Goal: Use online tool/utility: Utilize a website feature to perform a specific function

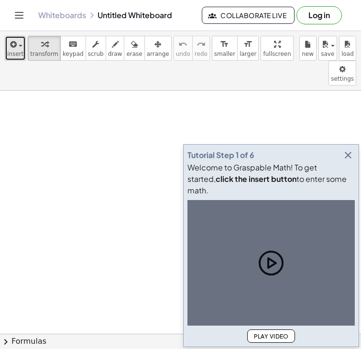
click at [13, 45] on icon "button" at bounding box center [12, 44] width 9 height 11
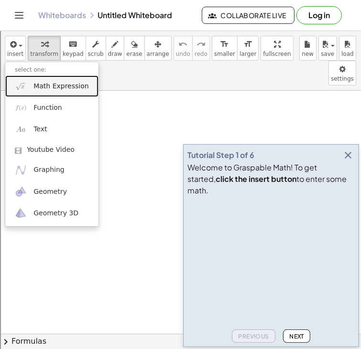
click at [48, 85] on span "Math Expression" at bounding box center [60, 87] width 55 height 10
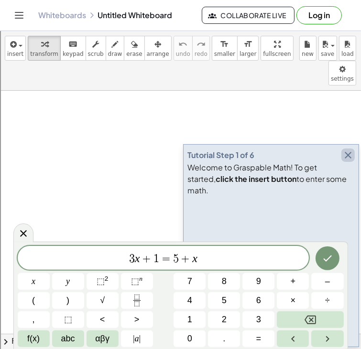
click at [344, 161] on icon "button" at bounding box center [347, 155] width 11 height 11
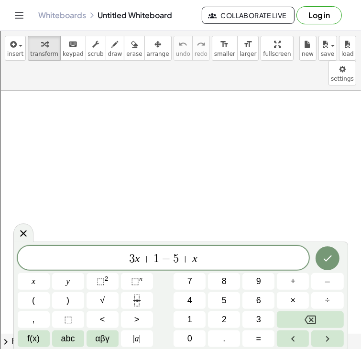
click at [214, 254] on span "3 x + 1 = 5 + x" at bounding box center [163, 258] width 291 height 13
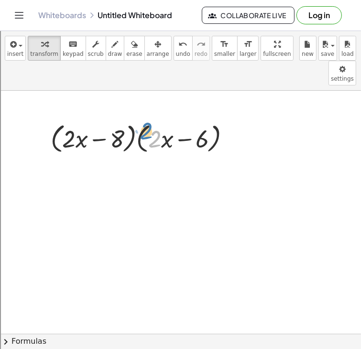
drag, startPoint x: 155, startPoint y: 112, endPoint x: 147, endPoint y: 104, distance: 11.2
click at [147, 120] on div at bounding box center [144, 138] width 196 height 36
drag, startPoint x: 192, startPoint y: 117, endPoint x: 204, endPoint y: 117, distance: 12.4
click at [204, 120] on div at bounding box center [144, 138] width 196 height 36
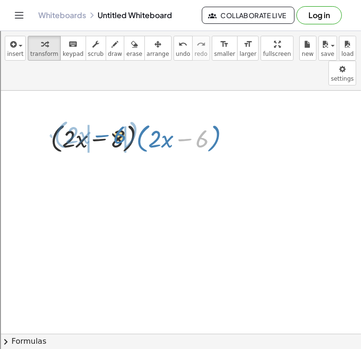
drag, startPoint x: 203, startPoint y: 117, endPoint x: 119, endPoint y: 113, distance: 84.1
click at [119, 120] on div at bounding box center [144, 138] width 196 height 36
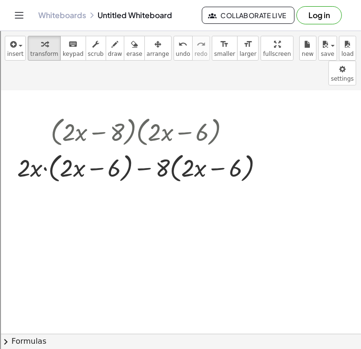
scroll to position [4, 0]
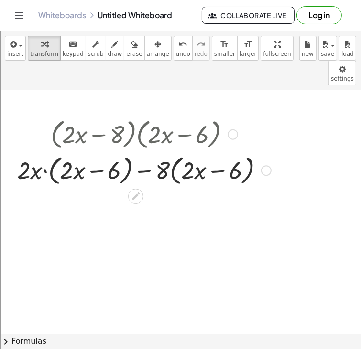
click at [173, 152] on div at bounding box center [143, 170] width 263 height 36
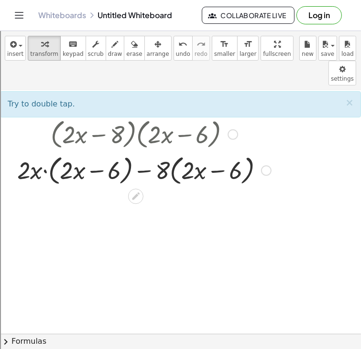
click at [171, 152] on div at bounding box center [143, 170] width 263 height 36
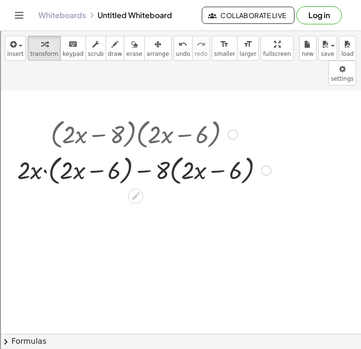
click at [171, 152] on div at bounding box center [143, 170] width 263 height 36
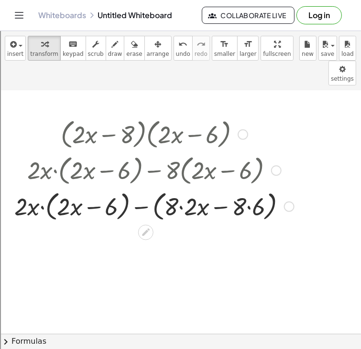
click at [48, 188] on div at bounding box center [154, 206] width 289 height 36
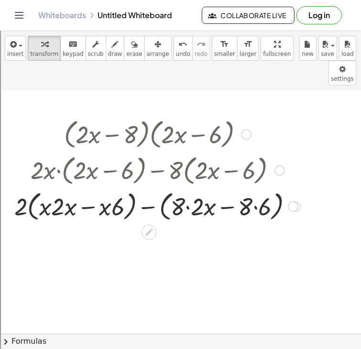
click at [24, 188] on div at bounding box center [158, 206] width 296 height 36
drag, startPoint x: 22, startPoint y: 182, endPoint x: 62, endPoint y: 183, distance: 40.1
click at [62, 188] on div at bounding box center [158, 206] width 296 height 36
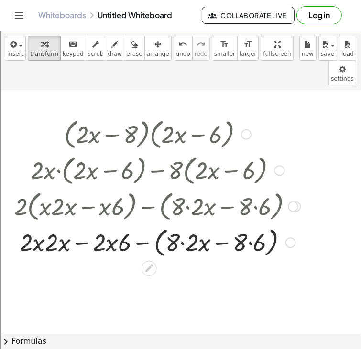
click at [40, 224] on div at bounding box center [158, 242] width 296 height 36
drag, startPoint x: 40, startPoint y: 216, endPoint x: 62, endPoint y: 218, distance: 21.6
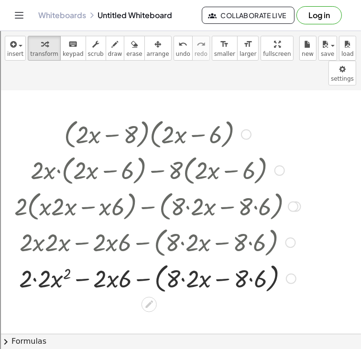
click at [28, 227] on div at bounding box center [157, 242] width 294 height 36
click at [126, 260] on div at bounding box center [158, 278] width 296 height 36
drag, startPoint x: 125, startPoint y: 256, endPoint x: 97, endPoint y: 251, distance: 28.0
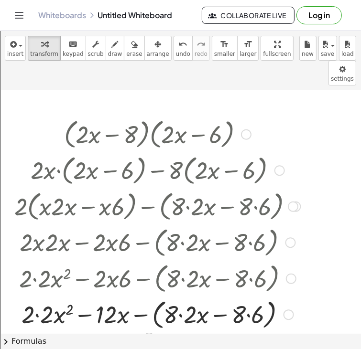
click at [181, 296] on div at bounding box center [158, 314] width 296 height 36
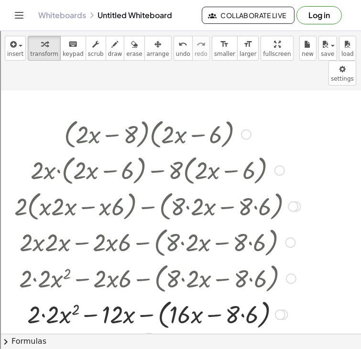
click at [230, 296] on div at bounding box center [158, 314] width 296 height 36
click at [241, 296] on div at bounding box center [158, 314] width 296 height 36
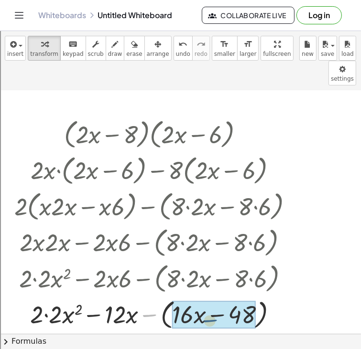
drag, startPoint x: 151, startPoint y: 290, endPoint x: 226, endPoint y: 296, distance: 74.7
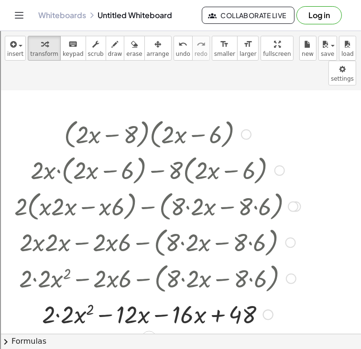
click at [161, 298] on div at bounding box center [158, 314] width 296 height 32
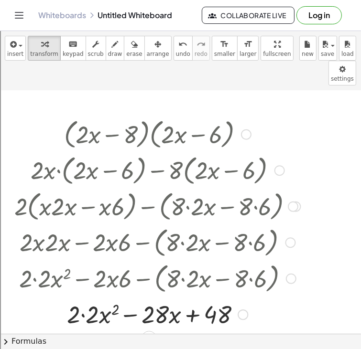
click at [89, 298] on div at bounding box center [158, 314] width 296 height 32
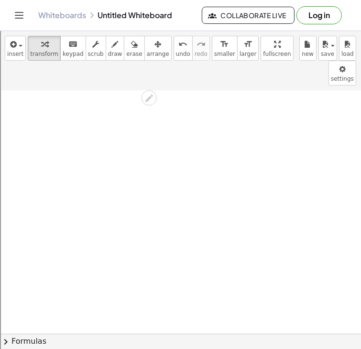
scroll to position [248, 0]
click at [21, 51] on span "insert" at bounding box center [15, 54] width 16 height 7
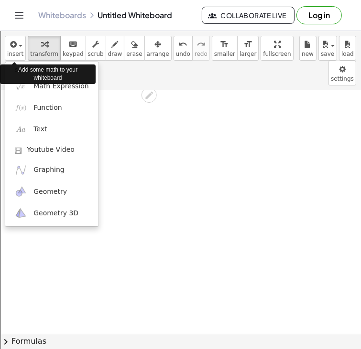
click at [30, 83] on div "Add some math to your whiteboard" at bounding box center [48, 73] width 96 height 19
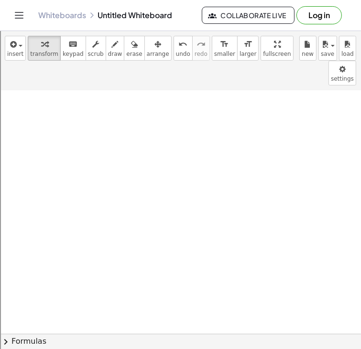
scroll to position [217, 0]
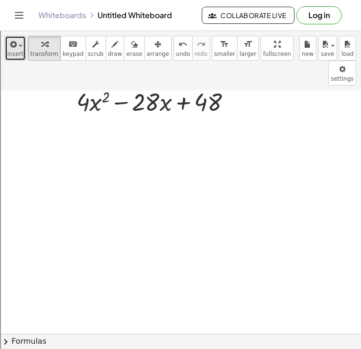
click at [17, 45] on span "button" at bounding box center [18, 45] width 2 height 7
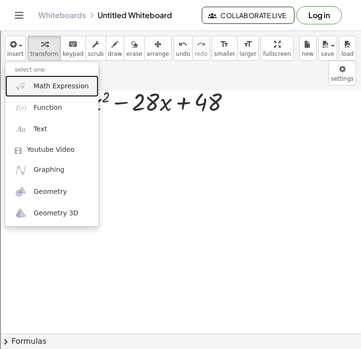
click at [21, 91] on img at bounding box center [21, 86] width 12 height 12
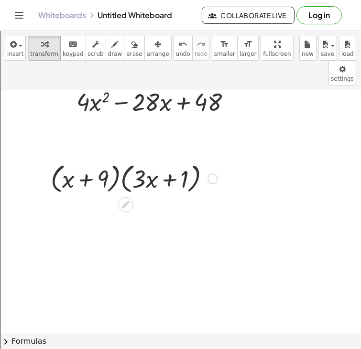
click at [118, 160] on div at bounding box center [134, 178] width 176 height 36
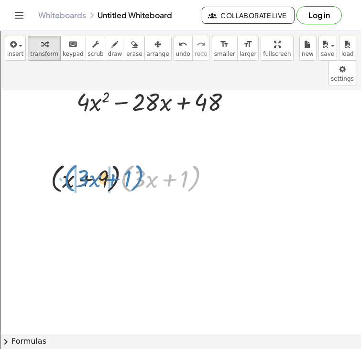
drag, startPoint x: 127, startPoint y: 156, endPoint x: 70, endPoint y: 156, distance: 56.8
click at [70, 160] on div at bounding box center [134, 178] width 176 height 36
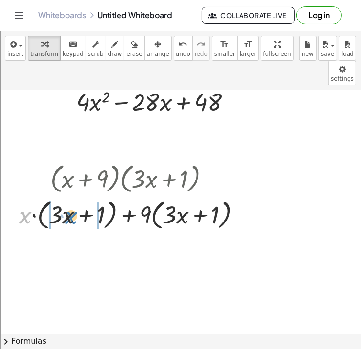
drag, startPoint x: 27, startPoint y: 192, endPoint x: 73, endPoint y: 192, distance: 45.9
click at [73, 196] on div at bounding box center [133, 214] width 238 height 36
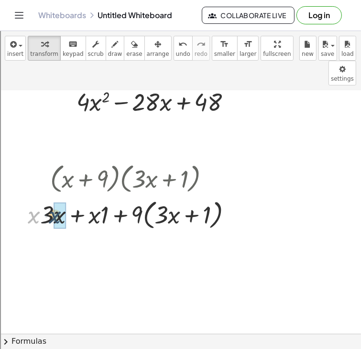
drag, startPoint x: 33, startPoint y: 196, endPoint x: 56, endPoint y: 196, distance: 22.9
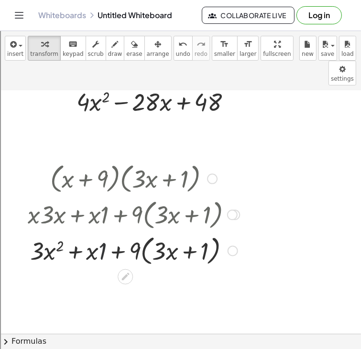
click at [104, 232] on div at bounding box center [133, 250] width 221 height 36
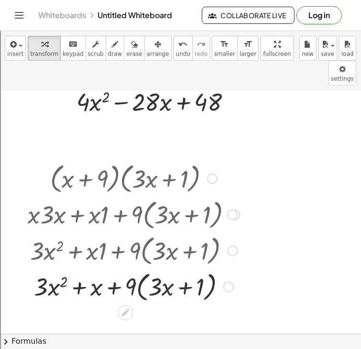
click at [141, 268] on div at bounding box center [133, 286] width 221 height 36
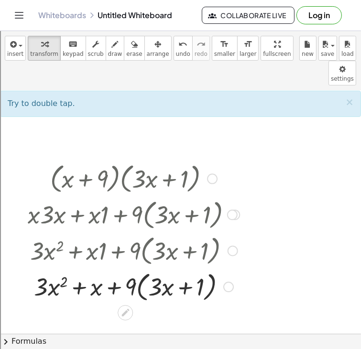
click at [140, 268] on div at bounding box center [133, 286] width 221 height 36
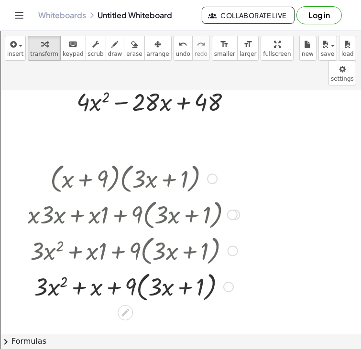
click at [140, 268] on div at bounding box center [133, 286] width 221 height 36
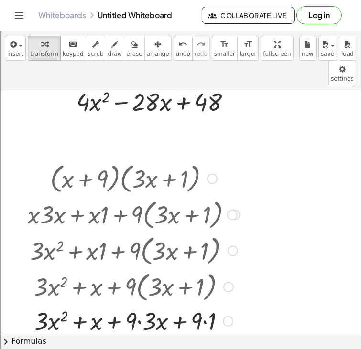
click at [139, 304] on div at bounding box center [133, 320] width 221 height 32
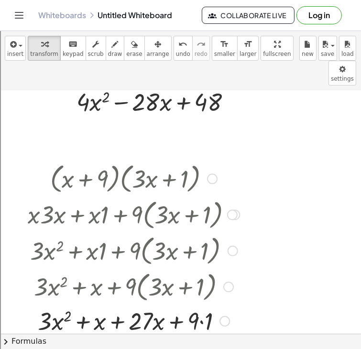
click at [117, 304] on div at bounding box center [133, 320] width 221 height 32
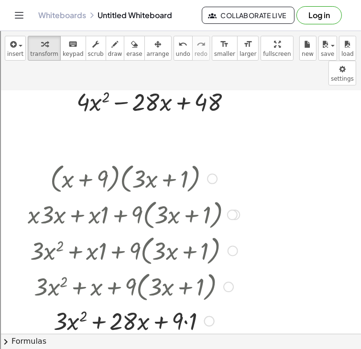
click at [185, 304] on div at bounding box center [133, 320] width 221 height 32
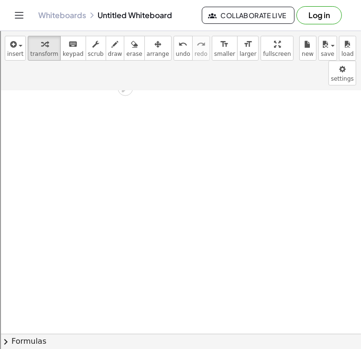
scroll to position [478, 0]
click at [21, 53] on span "insert" at bounding box center [15, 54] width 16 height 7
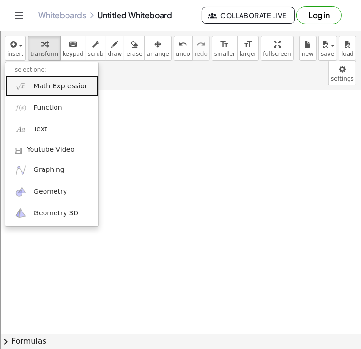
click at [59, 90] on span "Math Expression" at bounding box center [60, 87] width 55 height 10
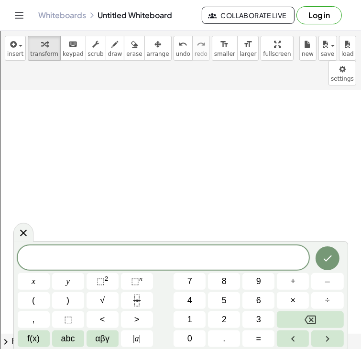
click at [193, 258] on span at bounding box center [163, 258] width 291 height 14
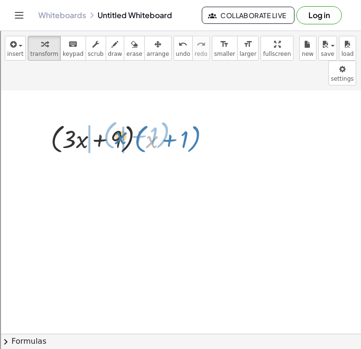
drag, startPoint x: 153, startPoint y: 119, endPoint x: 121, endPoint y: 116, distance: 31.8
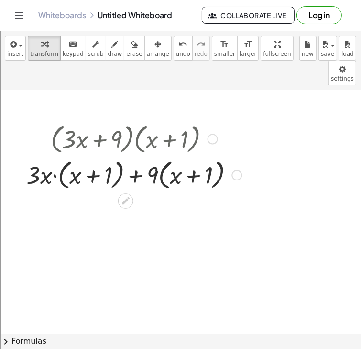
click at [61, 157] on div at bounding box center [133, 175] width 224 height 36
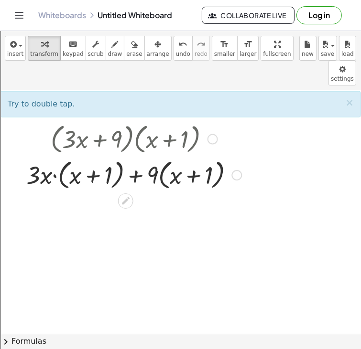
click at [58, 157] on div at bounding box center [133, 175] width 224 height 36
click at [59, 157] on div at bounding box center [133, 175] width 224 height 36
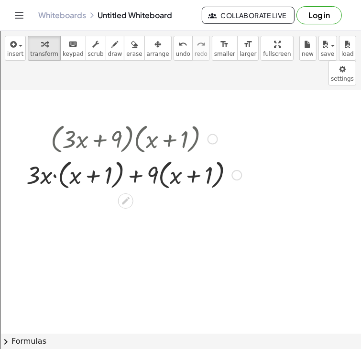
click at [59, 157] on div at bounding box center [133, 175] width 224 height 36
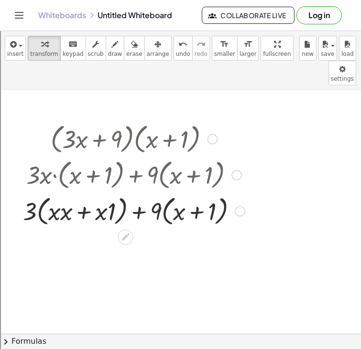
click at [57, 192] on div at bounding box center [133, 210] width 231 height 36
click at [72, 192] on div at bounding box center [133, 210] width 231 height 36
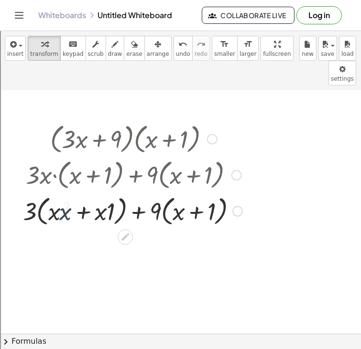
click at [67, 192] on div at bounding box center [133, 210] width 227 height 36
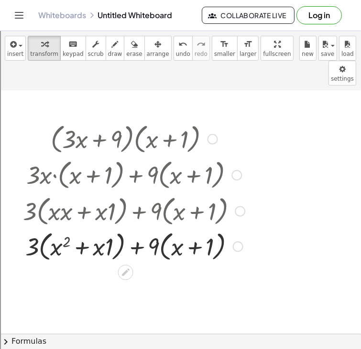
click at [101, 192] on div at bounding box center [133, 210] width 231 height 36
click at [107, 229] on div at bounding box center [133, 247] width 231 height 36
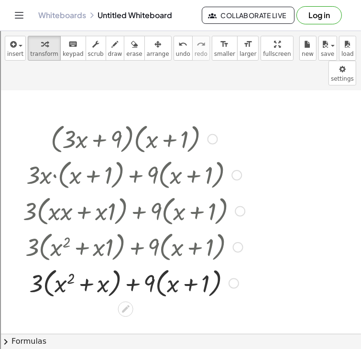
click at [49, 265] on div at bounding box center [133, 283] width 231 height 36
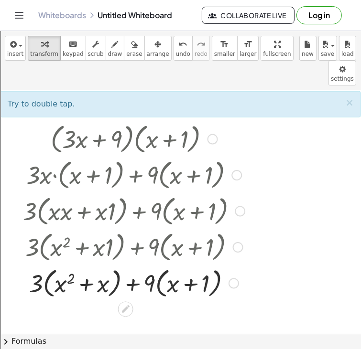
click at [48, 265] on div at bounding box center [133, 283] width 231 height 36
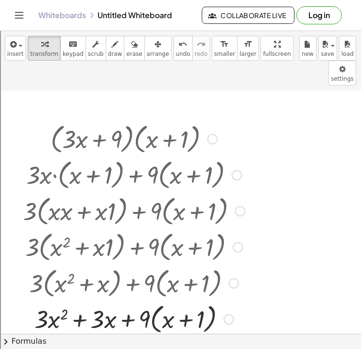
click at [160, 301] on div at bounding box center [133, 319] width 231 height 36
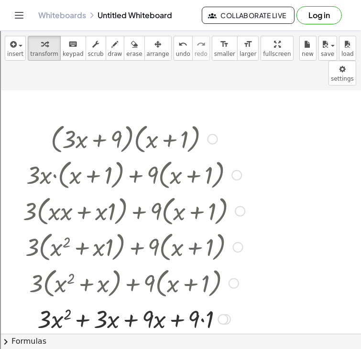
click at [126, 302] on div at bounding box center [133, 318] width 231 height 32
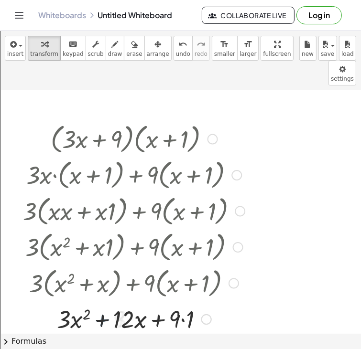
click at [179, 303] on div at bounding box center [133, 318] width 231 height 32
click at [181, 302] on div at bounding box center [133, 318] width 231 height 32
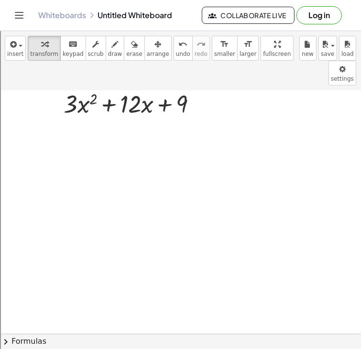
scroll to position [696, 0]
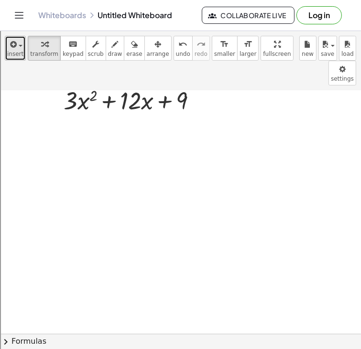
click at [16, 51] on span "insert" at bounding box center [15, 54] width 16 height 7
click at [12, 44] on icon "button" at bounding box center [12, 44] width 9 height 11
click at [12, 51] on span "insert" at bounding box center [15, 54] width 16 height 7
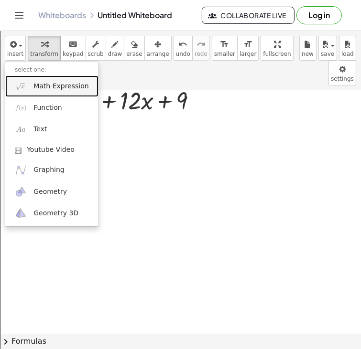
click at [30, 91] on link "Math Expression" at bounding box center [51, 85] width 93 height 21
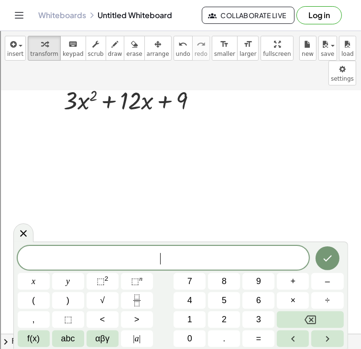
click at [166, 258] on span "​" at bounding box center [163, 258] width 291 height 13
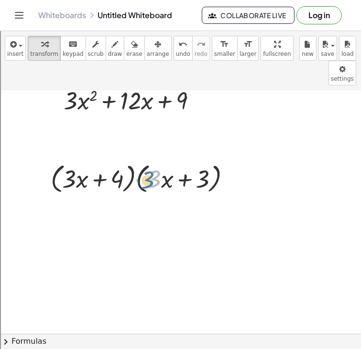
drag, startPoint x: 158, startPoint y: 158, endPoint x: 164, endPoint y: 160, distance: 6.7
click at [164, 160] on div at bounding box center [144, 178] width 197 height 36
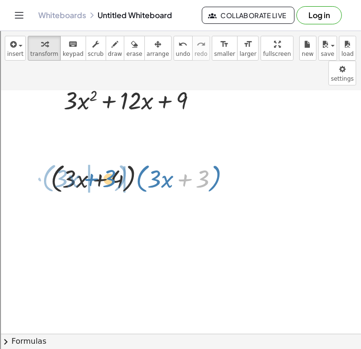
drag, startPoint x: 185, startPoint y: 159, endPoint x: 93, endPoint y: 158, distance: 92.7
click at [93, 160] on div at bounding box center [144, 178] width 197 height 36
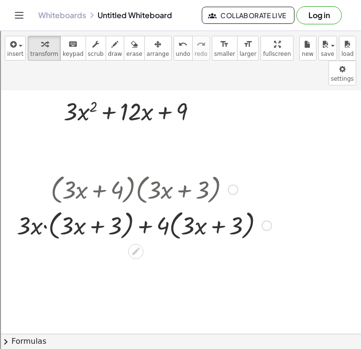
scroll to position [682, 0]
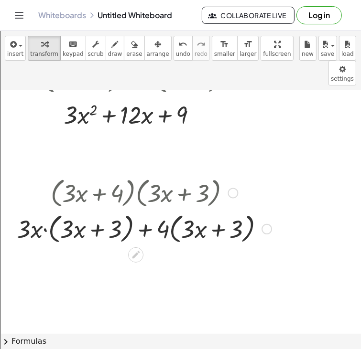
click at [126, 211] on div at bounding box center [144, 229] width 264 height 36
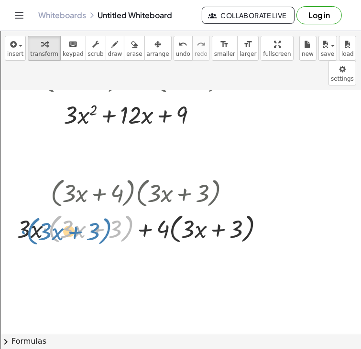
drag, startPoint x: 44, startPoint y: 205, endPoint x: 33, endPoint y: 205, distance: 11.0
click at [33, 211] on div at bounding box center [144, 229] width 264 height 36
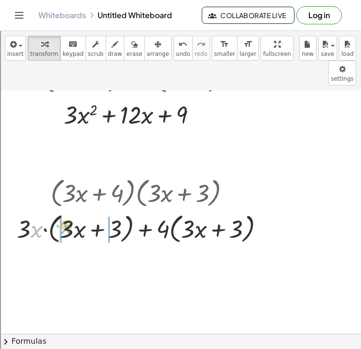
drag, startPoint x: 32, startPoint y: 208, endPoint x: 64, endPoint y: 203, distance: 32.4
click at [64, 211] on div at bounding box center [144, 229] width 264 height 36
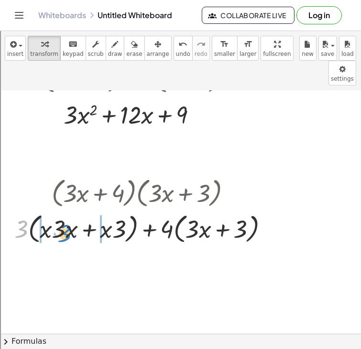
drag, startPoint x: 22, startPoint y: 211, endPoint x: 64, endPoint y: 215, distance: 41.3
click at [64, 215] on div at bounding box center [145, 229] width 271 height 36
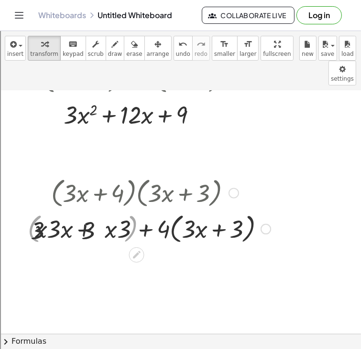
click at [64, 215] on div at bounding box center [144, 229] width 261 height 36
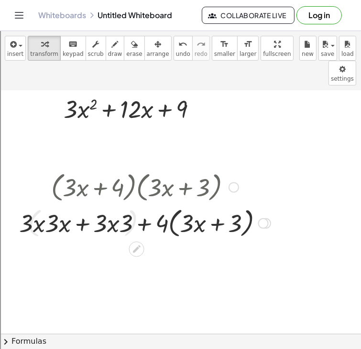
scroll to position [690, 0]
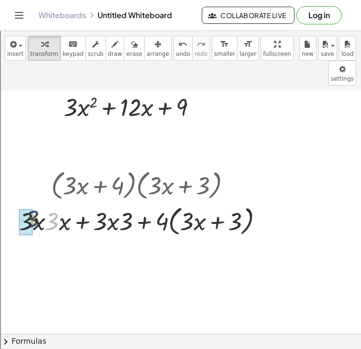
drag, startPoint x: 54, startPoint y: 203, endPoint x: 33, endPoint y: 202, distance: 20.6
click at [33, 203] on div at bounding box center [144, 221] width 261 height 36
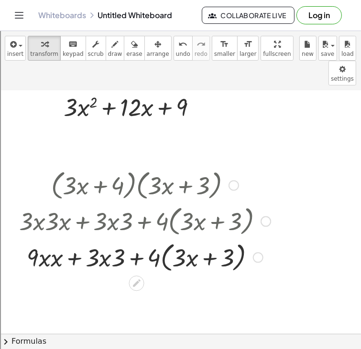
drag, startPoint x: 93, startPoint y: 202, endPoint x: 107, endPoint y: 235, distance: 35.7
click at [137, 186] on div "· ( + · 3 · x + 4 ) · ( + · 3 · x + 3 ) + · 3 · x · ( + · 3 · x + 3 ) + · 4 · (…" at bounding box center [137, 186] width 0 height 0
click at [106, 239] on div at bounding box center [144, 257] width 261 height 36
click at [47, 240] on div at bounding box center [144, 257] width 261 height 36
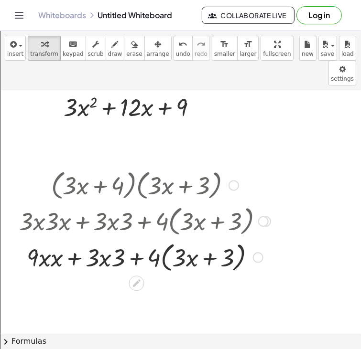
click at [47, 239] on div at bounding box center [144, 257] width 261 height 36
drag, startPoint x: 54, startPoint y: 237, endPoint x: 39, endPoint y: 236, distance: 15.8
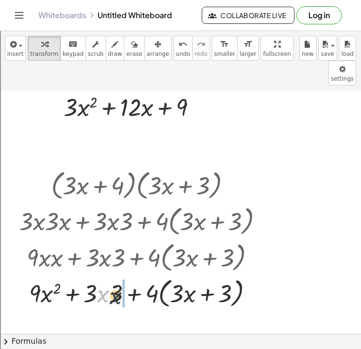
drag, startPoint x: 100, startPoint y: 240, endPoint x: 113, endPoint y: 247, distance: 15.2
click at [137, 186] on div "· ( + · 3 · x + 4 ) · ( + · 3 · x + 3 ) + · 3 · x · ( + · 3 · x + 3 ) + · 4 · (…" at bounding box center [137, 186] width 0 height 0
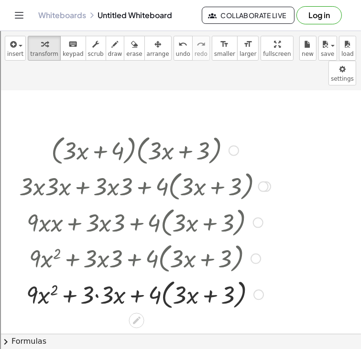
scroll to position [748, 0]
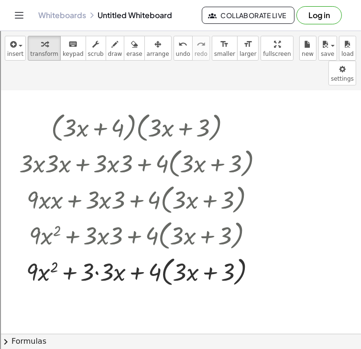
drag, startPoint x: 105, startPoint y: 248, endPoint x: 85, endPoint y: 248, distance: 20.1
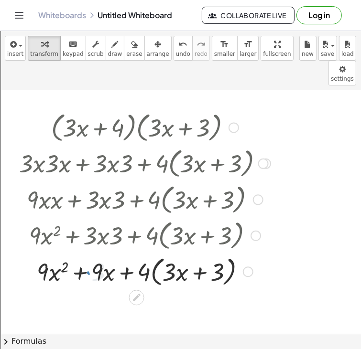
click at [149, 254] on div at bounding box center [144, 271] width 261 height 36
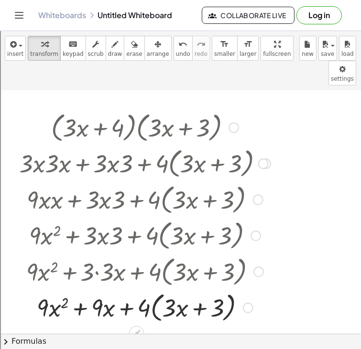
click at [160, 293] on div at bounding box center [144, 307] width 261 height 36
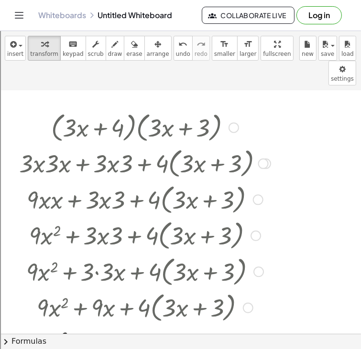
click at [158, 292] on div at bounding box center [145, 307] width 260 height 36
drag, startPoint x: 171, startPoint y: 322, endPoint x: 210, endPoint y: 323, distance: 38.7
click at [210, 325] on div at bounding box center [144, 341] width 261 height 32
drag, startPoint x: 155, startPoint y: 316, endPoint x: 91, endPoint y: 317, distance: 63.5
drag, startPoint x: 110, startPoint y: 318, endPoint x: 120, endPoint y: 325, distance: 11.7
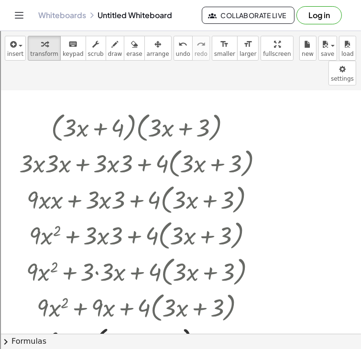
click at [120, 325] on div at bounding box center [144, 341] width 261 height 36
drag, startPoint x: 91, startPoint y: 319, endPoint x: 116, endPoint y: 318, distance: 24.9
click at [116, 323] on div at bounding box center [144, 341] width 261 height 36
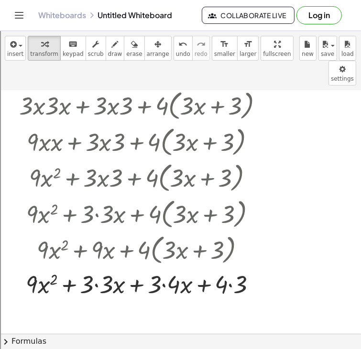
scroll to position [808, 0]
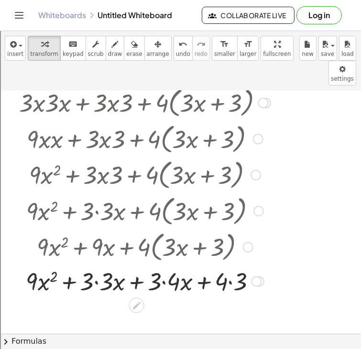
click at [160, 265] on div at bounding box center [144, 281] width 261 height 32
click at [142, 265] on div at bounding box center [144, 281] width 261 height 32
click at [158, 265] on div at bounding box center [144, 281] width 261 height 32
click at [163, 265] on div at bounding box center [144, 281] width 261 height 32
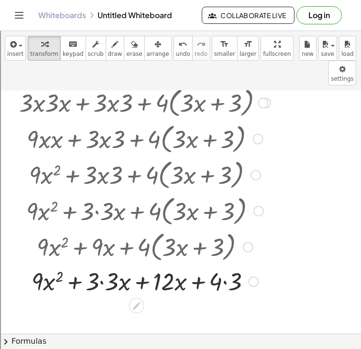
click at [137, 67] on div "· ( + · 3 · x + 4 ) · ( + · 3 · x + 3 ) + · 3 · x · ( + · 3 · x + 3 ) + · 4 · (…" at bounding box center [137, 67] width 0 height 0
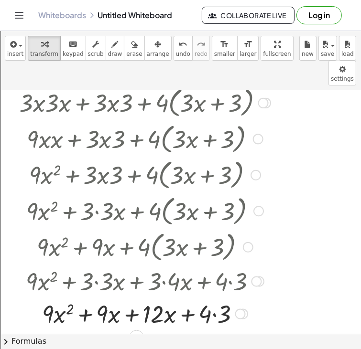
click at [124, 297] on div at bounding box center [144, 313] width 261 height 32
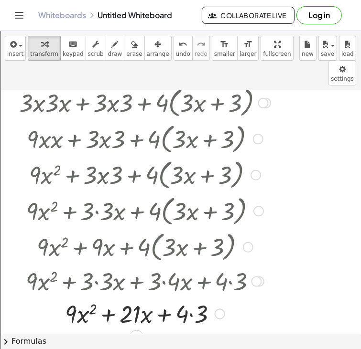
click at [192, 297] on div at bounding box center [144, 313] width 261 height 32
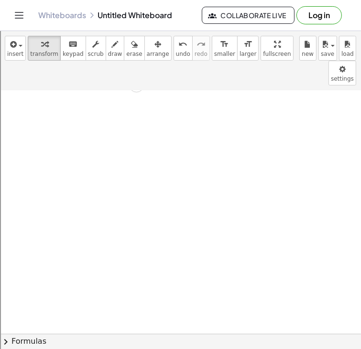
scroll to position [1063, 0]
click at [20, 54] on span "insert" at bounding box center [15, 54] width 16 height 7
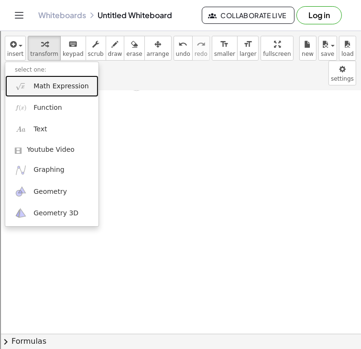
click at [45, 84] on span "Math Expression" at bounding box center [60, 87] width 55 height 10
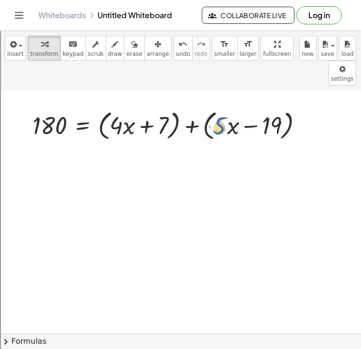
click at [224, 107] on div at bounding box center [172, 125] width 288 height 36
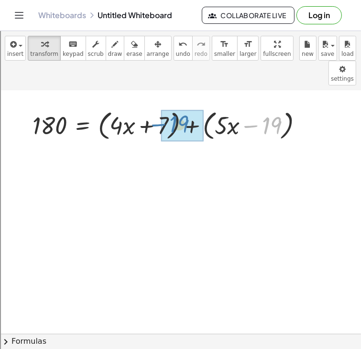
drag, startPoint x: 255, startPoint y: 103, endPoint x: 164, endPoint y: 100, distance: 90.8
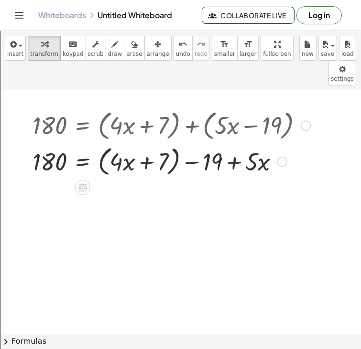
drag, startPoint x: 177, startPoint y: 136, endPoint x: 180, endPoint y: 150, distance: 14.1
click at [180, 150] on div at bounding box center [172, 161] width 288 height 36
click at [177, 143] on div at bounding box center [172, 161] width 288 height 36
click at [177, 145] on div at bounding box center [172, 161] width 288 height 32
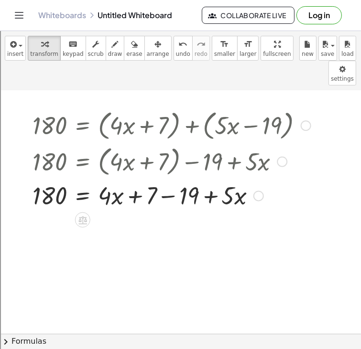
click at [168, 179] on div at bounding box center [172, 195] width 288 height 32
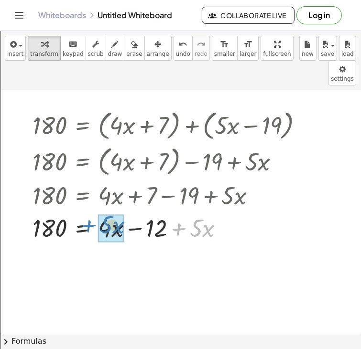
drag, startPoint x: 180, startPoint y: 207, endPoint x: 91, endPoint y: 205, distance: 88.9
click at [91, 212] on div at bounding box center [172, 228] width 288 height 32
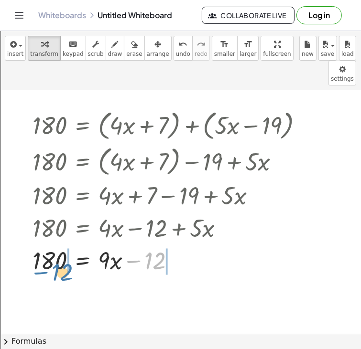
drag, startPoint x: 135, startPoint y: 239, endPoint x: 42, endPoint y: 250, distance: 93.8
click at [42, 250] on div at bounding box center [172, 260] width 288 height 32
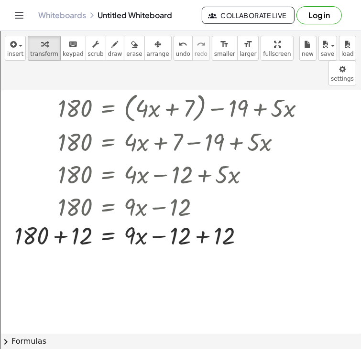
scroll to position [1119, 0]
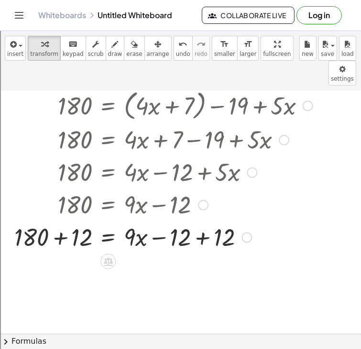
click at [56, 226] on div at bounding box center [175, 237] width 331 height 32
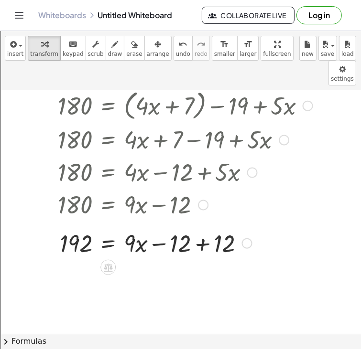
click at [206, 224] on div at bounding box center [175, 237] width 331 height 32
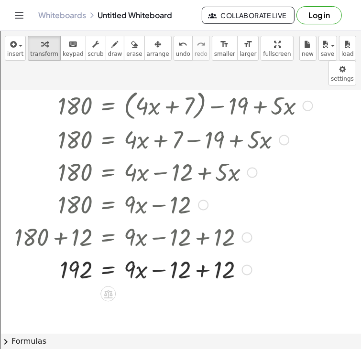
click at [204, 253] on div at bounding box center [175, 269] width 331 height 32
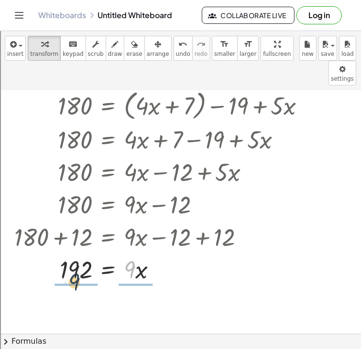
drag, startPoint x: 131, startPoint y: 252, endPoint x: 71, endPoint y: 266, distance: 61.9
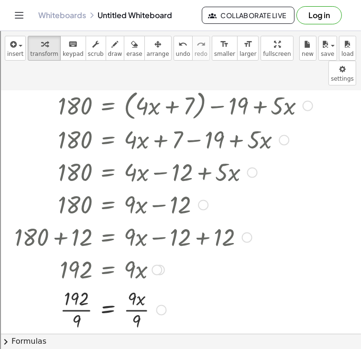
click at [82, 286] on div at bounding box center [175, 310] width 331 height 48
click at [145, 286] on div at bounding box center [175, 310] width 331 height 48
click at [75, 286] on div at bounding box center [175, 310] width 331 height 48
click at [75, 294] on div at bounding box center [175, 310] width 331 height 32
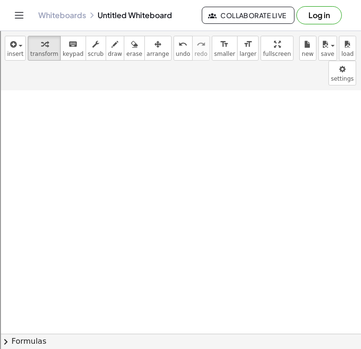
scroll to position [1374, 0]
click at [12, 49] on icon "button" at bounding box center [12, 44] width 9 height 11
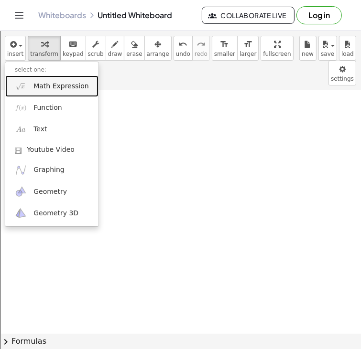
click at [30, 89] on link "Math Expression" at bounding box center [51, 85] width 93 height 21
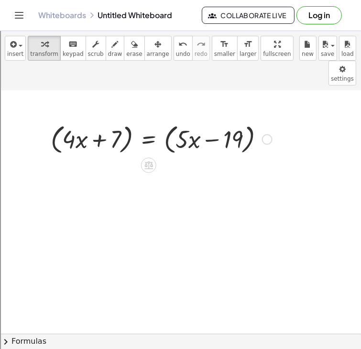
click at [130, 120] on div at bounding box center [161, 138] width 231 height 36
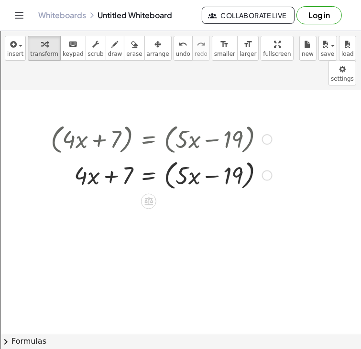
click at [169, 157] on div at bounding box center [161, 175] width 231 height 36
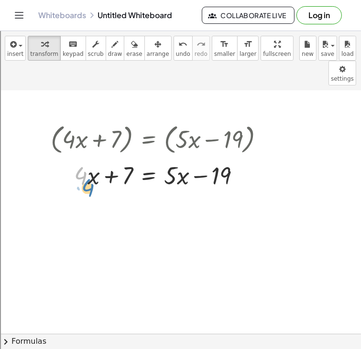
drag, startPoint x: 75, startPoint y: 145, endPoint x: 77, endPoint y: 150, distance: 5.0
click at [77, 158] on div at bounding box center [161, 174] width 231 height 32
drag, startPoint x: 212, startPoint y: 151, endPoint x: 107, endPoint y: 157, distance: 104.7
click at [107, 158] on div at bounding box center [161, 174] width 231 height 32
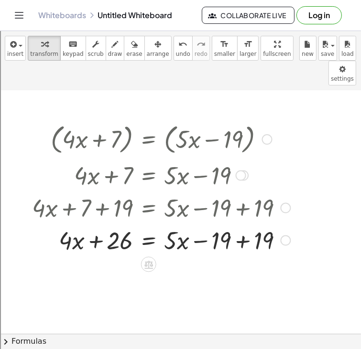
click at [240, 223] on div at bounding box center [160, 239] width 267 height 32
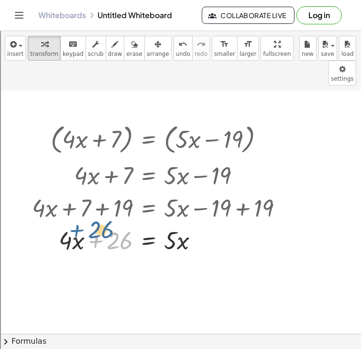
drag, startPoint x: 85, startPoint y: 225, endPoint x: 75, endPoint y: 222, distance: 10.6
click at [75, 223] on div at bounding box center [160, 239] width 267 height 32
click at [67, 223] on div at bounding box center [160, 239] width 267 height 32
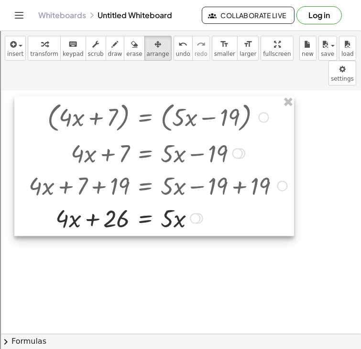
drag, startPoint x: 283, startPoint y: 146, endPoint x: 280, endPoint y: 123, distance: 23.1
click at [280, 123] on div at bounding box center [153, 166] width 279 height 140
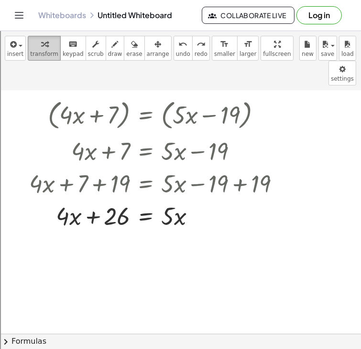
click at [41, 49] on icon "button" at bounding box center [44, 44] width 7 height 11
drag, startPoint x: 81, startPoint y: 201, endPoint x: 64, endPoint y: 191, distance: 19.3
click at [64, 199] on div at bounding box center [157, 215] width 267 height 32
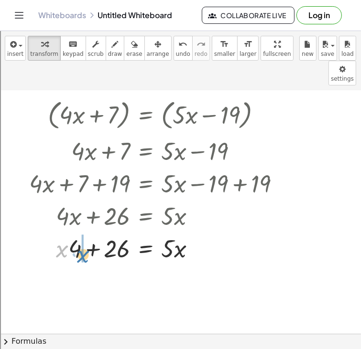
drag, startPoint x: 65, startPoint y: 226, endPoint x: 86, endPoint y: 231, distance: 21.5
click at [86, 231] on div at bounding box center [157, 247] width 267 height 32
click at [198, 243] on div at bounding box center [195, 248] width 11 height 11
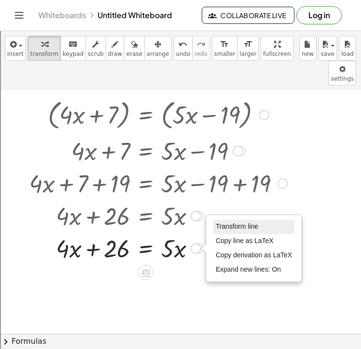
click at [245, 223] on span "Transform line" at bounding box center [236, 227] width 43 height 8
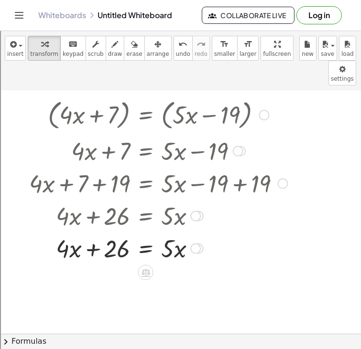
click at [198, 243] on div "Transform line Copy line as LaTeX Copy derivation as LaTeX Expand new lines: On" at bounding box center [195, 248] width 11 height 11
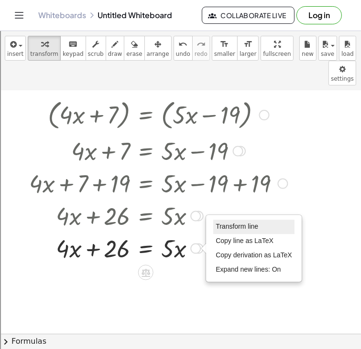
click at [230, 220] on li "Transform line" at bounding box center [253, 227] width 81 height 14
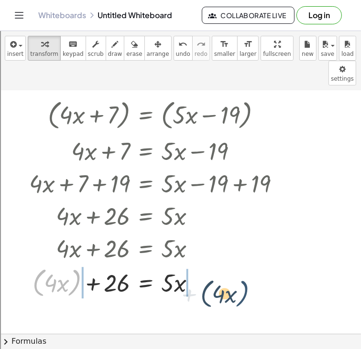
drag, startPoint x: 76, startPoint y: 264, endPoint x: 244, endPoint y: 275, distance: 168.5
click at [244, 275] on div "( + · 4 · x + 7 ) = ( + · 5 · x − 19 ) + · 4 · x + 7 = ( + · 5 · x − 19 ) + · 4…" at bounding box center [154, 198] width 279 height 209
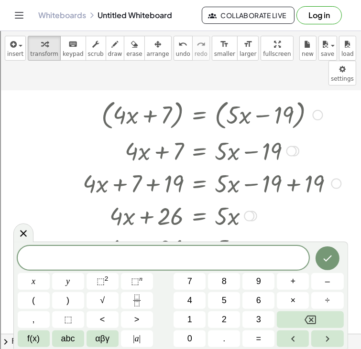
click at [25, 237] on icon at bounding box center [23, 233] width 11 height 11
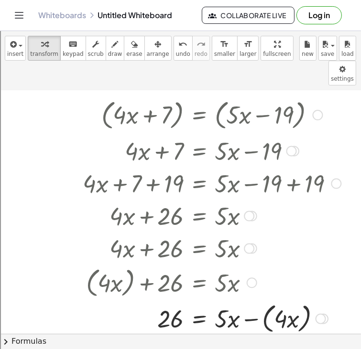
click at [254, 300] on div at bounding box center [211, 318] width 267 height 36
click at [252, 302] on div at bounding box center [211, 318] width 267 height 32
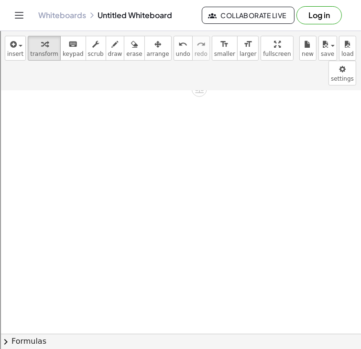
scroll to position [1627, 0]
click at [5, 58] on button "insert" at bounding box center [15, 48] width 21 height 25
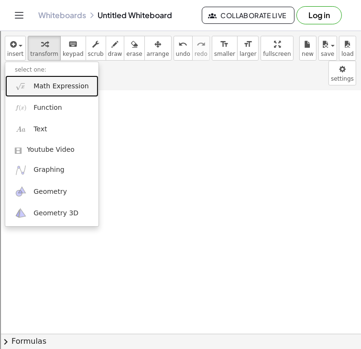
click at [71, 85] on span "Math Expression" at bounding box center [60, 87] width 55 height 10
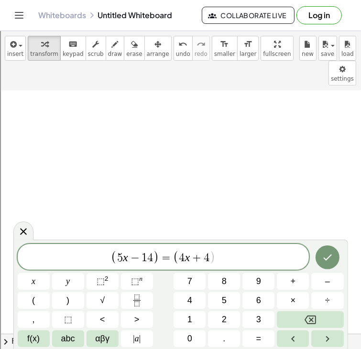
click at [190, 256] on span "+" at bounding box center [197, 257] width 14 height 11
click at [182, 256] on span "4" at bounding box center [182, 257] width 6 height 11
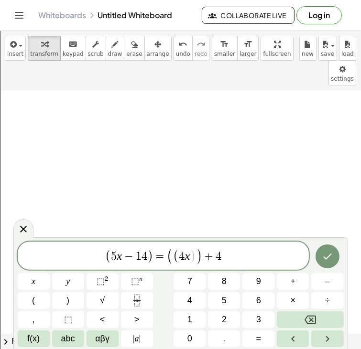
click at [203, 253] on span "+" at bounding box center [209, 256] width 14 height 11
click at [230, 256] on span "( 5 x − 1 4 ) = ( ( 4 x ) ​ + 4 )" at bounding box center [163, 256] width 291 height 18
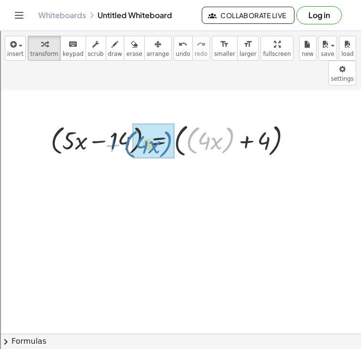
drag, startPoint x: 190, startPoint y: 120, endPoint x: 127, endPoint y: 124, distance: 63.1
click at [127, 124] on div at bounding box center [175, 140] width 258 height 40
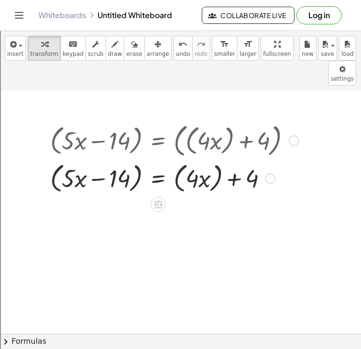
click at [138, 160] on div at bounding box center [174, 178] width 258 height 36
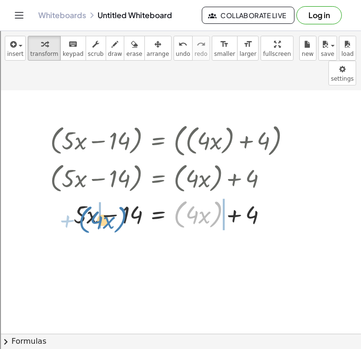
drag, startPoint x: 180, startPoint y: 185, endPoint x: 84, endPoint y: 191, distance: 96.6
click at [84, 196] on div at bounding box center [174, 214] width 258 height 36
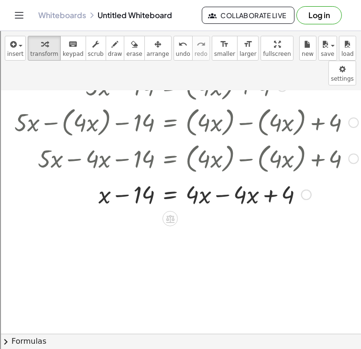
scroll to position [1756, 0]
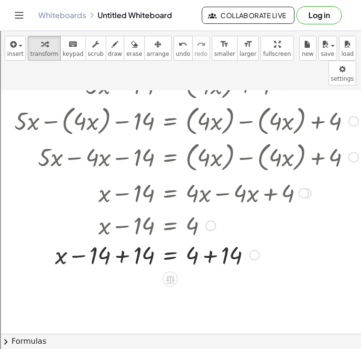
click at [83, 209] on div at bounding box center [186, 225] width 266 height 32
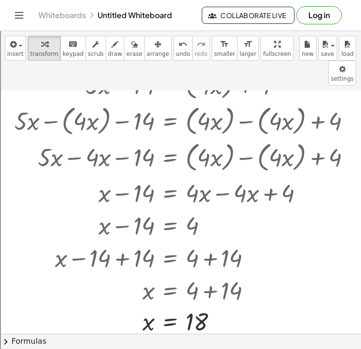
click at [304, 12] on button "Log in" at bounding box center [318, 15] width 45 height 18
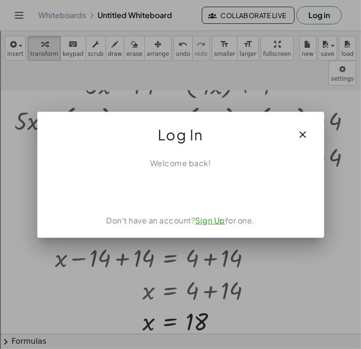
click at [300, 134] on icon "button" at bounding box center [302, 134] width 11 height 11
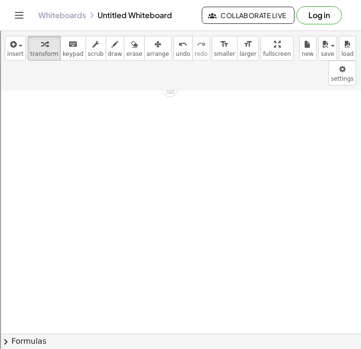
scroll to position [2015, 0]
click at [17, 45] on span "button" at bounding box center [18, 45] width 2 height 7
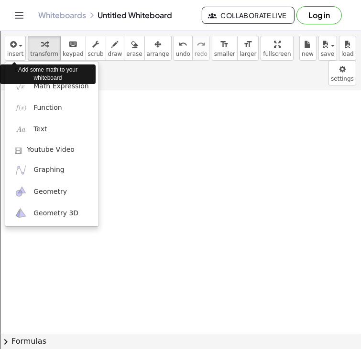
click at [30, 83] on div "Add some math to your whiteboard" at bounding box center [48, 73] width 96 height 19
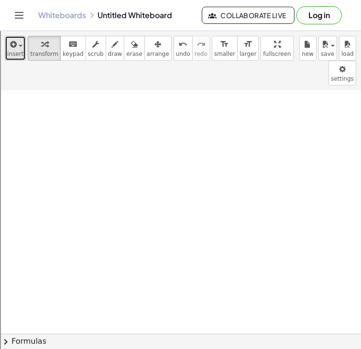
click at [12, 49] on icon "button" at bounding box center [12, 44] width 9 height 11
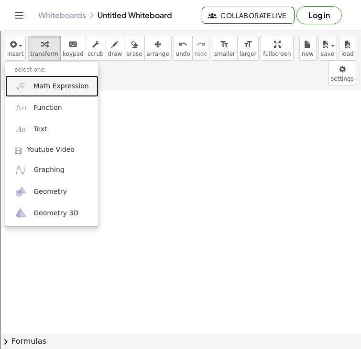
click at [26, 87] on img at bounding box center [21, 86] width 12 height 12
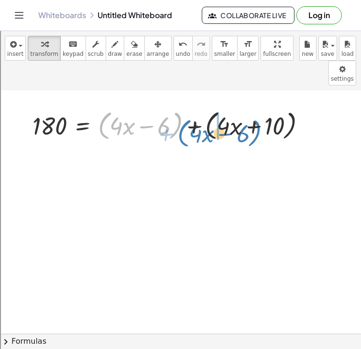
drag, startPoint x: 179, startPoint y: 99, endPoint x: 259, endPoint y: 107, distance: 80.7
click at [259, 107] on div at bounding box center [173, 125] width 290 height 36
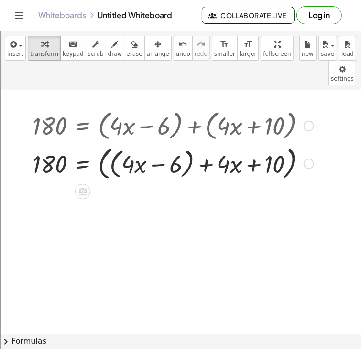
click at [190, 143] on div at bounding box center [173, 163] width 290 height 40
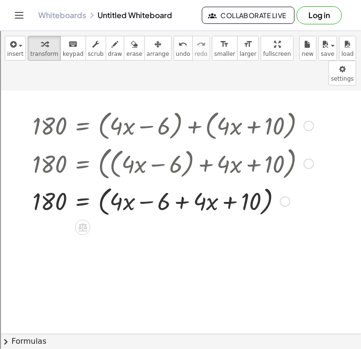
click at [101, 146] on div at bounding box center [173, 163] width 290 height 40
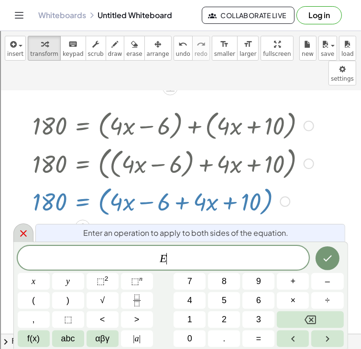
click at [21, 236] on icon at bounding box center [23, 233] width 7 height 7
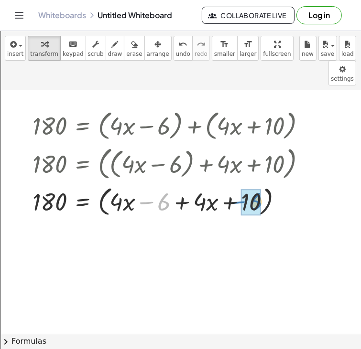
drag, startPoint x: 160, startPoint y: 178, endPoint x: 251, endPoint y: 177, distance: 90.8
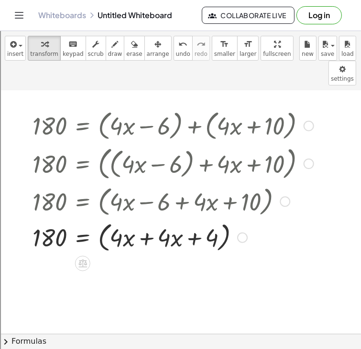
click at [145, 219] on div at bounding box center [173, 237] width 290 height 36
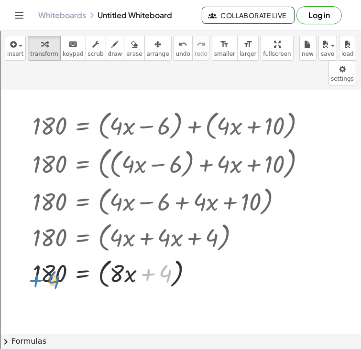
drag, startPoint x: 168, startPoint y: 249, endPoint x: 56, endPoint y: 254, distance: 111.4
click at [56, 255] on div at bounding box center [173, 273] width 290 height 36
click at [101, 259] on div at bounding box center [173, 273] width 290 height 36
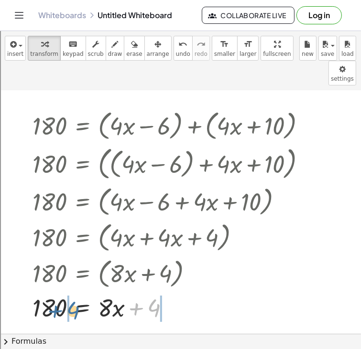
drag, startPoint x: 152, startPoint y: 282, endPoint x: 68, endPoint y: 285, distance: 84.1
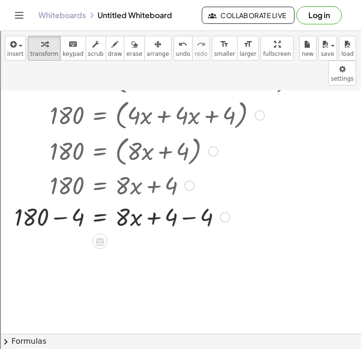
scroll to position [2138, 0]
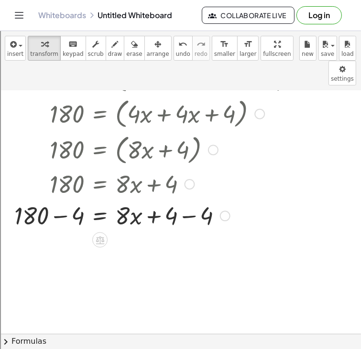
click at [63, 167] on div at bounding box center [173, 183] width 326 height 32
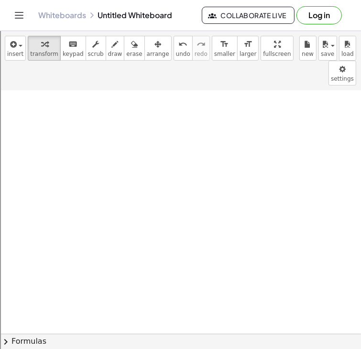
scroll to position [2370, 0]
click at [17, 52] on span "insert" at bounding box center [15, 54] width 16 height 7
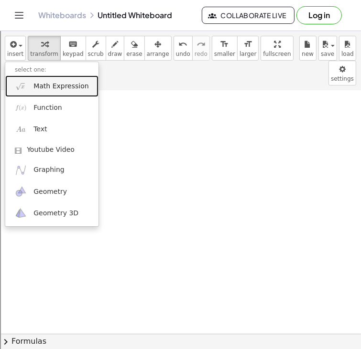
click at [33, 92] on link "Math Expression" at bounding box center [51, 85] width 93 height 21
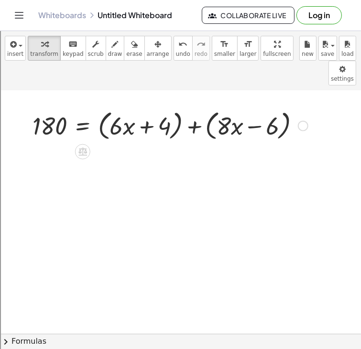
click at [177, 107] on div at bounding box center [170, 125] width 285 height 36
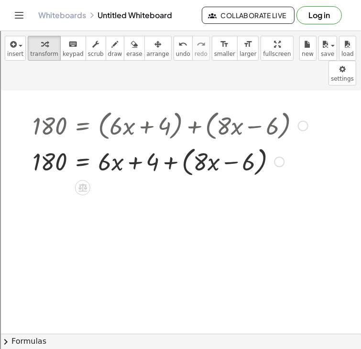
click at [185, 143] on div at bounding box center [170, 161] width 285 height 36
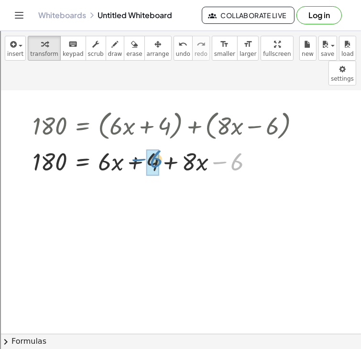
drag, startPoint x: 223, startPoint y: 136, endPoint x: 140, endPoint y: 133, distance: 82.7
click at [140, 145] on div at bounding box center [170, 161] width 285 height 32
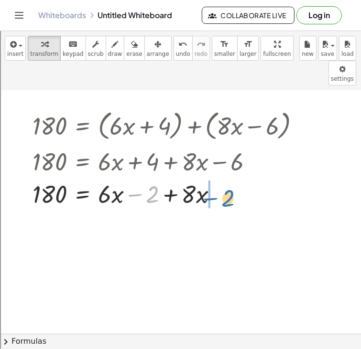
drag, startPoint x: 150, startPoint y: 172, endPoint x: 225, endPoint y: 175, distance: 75.5
click at [225, 177] on div at bounding box center [170, 193] width 285 height 32
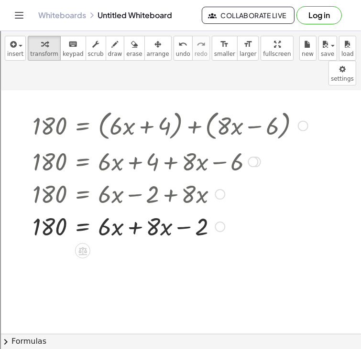
click at [137, 210] on div at bounding box center [170, 226] width 285 height 32
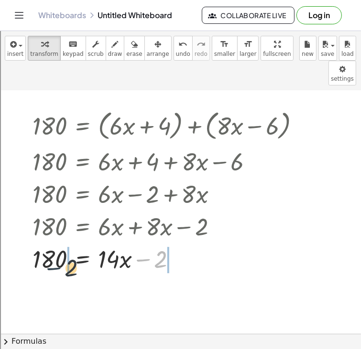
drag, startPoint x: 139, startPoint y: 238, endPoint x: 47, endPoint y: 245, distance: 92.0
click at [47, 245] on div at bounding box center [170, 258] width 285 height 32
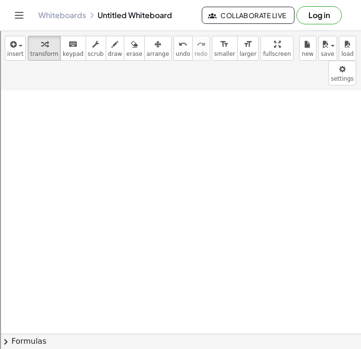
scroll to position [2638, 0]
click at [12, 53] on span "insert" at bounding box center [15, 54] width 16 height 7
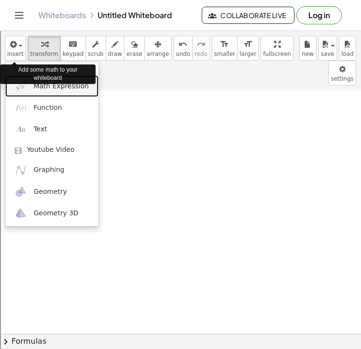
click at [25, 95] on link "Math Expression" at bounding box center [51, 85] width 93 height 21
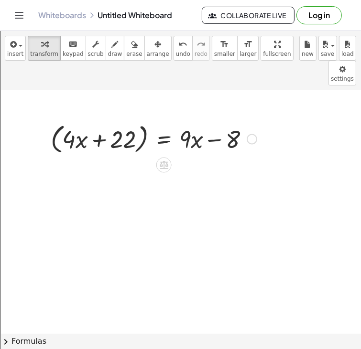
click at [140, 123] on div at bounding box center [153, 138] width 215 height 36
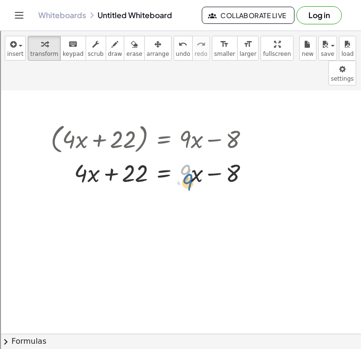
click at [185, 157] on div at bounding box center [153, 173] width 215 height 32
click at [254, 157] on div at bounding box center [153, 173] width 215 height 32
click at [253, 169] on div at bounding box center [251, 174] width 11 height 11
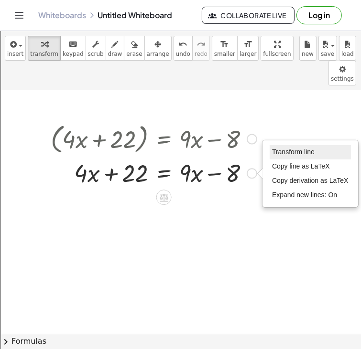
click at [302, 148] on span "Transform line" at bounding box center [293, 152] width 43 height 8
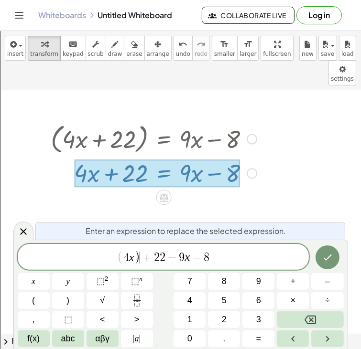
click at [318, 259] on button "Done" at bounding box center [327, 258] width 24 height 24
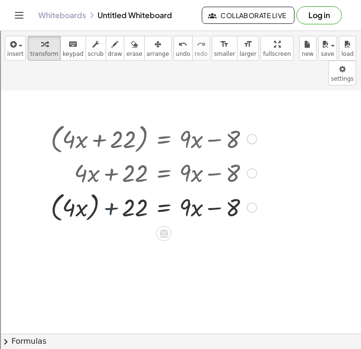
click at [107, 189] on div at bounding box center [153, 207] width 215 height 36
drag, startPoint x: 107, startPoint y: 183, endPoint x: 210, endPoint y: 181, distance: 102.7
click at [210, 189] on div at bounding box center [153, 207] width 215 height 36
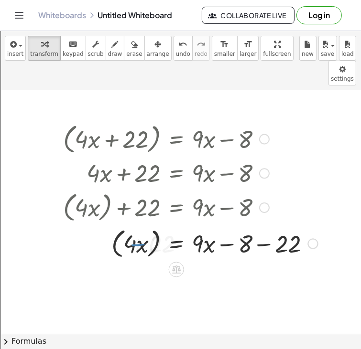
click at [267, 225] on div at bounding box center [190, 243] width 264 height 36
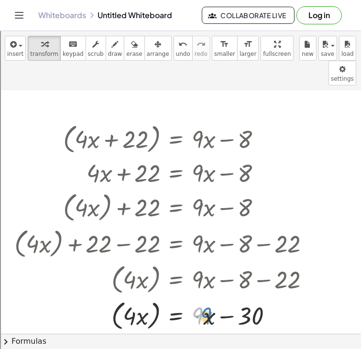
drag, startPoint x: 198, startPoint y: 292, endPoint x: 203, endPoint y: 292, distance: 4.8
click at [203, 297] on div at bounding box center [166, 315] width 312 height 36
drag, startPoint x: 138, startPoint y: 295, endPoint x: 130, endPoint y: 291, distance: 8.3
click at [130, 297] on div at bounding box center [166, 315] width 312 height 36
drag, startPoint x: 233, startPoint y: 294, endPoint x: 148, endPoint y: 294, distance: 84.5
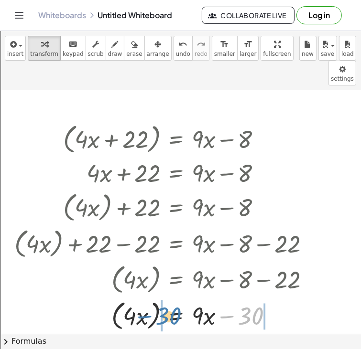
click at [148, 297] on div at bounding box center [166, 315] width 312 height 36
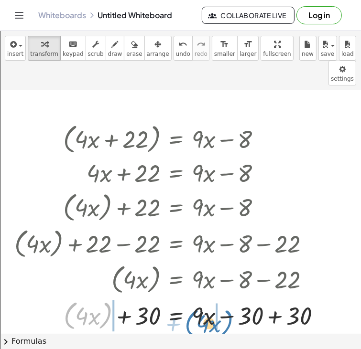
drag, startPoint x: 107, startPoint y: 288, endPoint x: 232, endPoint y: 297, distance: 124.5
click at [232, 297] on div at bounding box center [171, 315] width 323 height 36
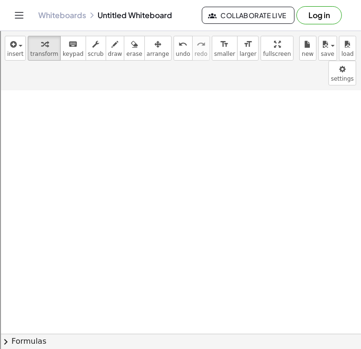
scroll to position [2968, 0]
click at [21, 55] on span "insert" at bounding box center [15, 54] width 16 height 7
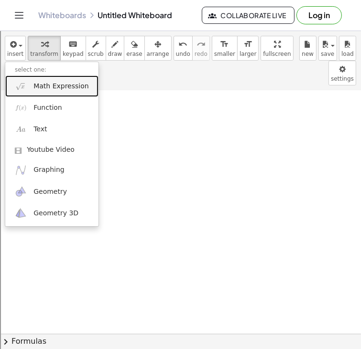
click at [31, 86] on link "Math Expression" at bounding box center [51, 85] width 93 height 21
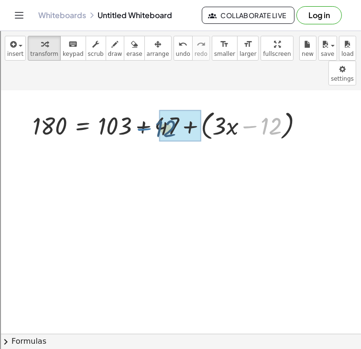
drag, startPoint x: 250, startPoint y: 104, endPoint x: 145, endPoint y: 106, distance: 104.6
click at [145, 107] on div at bounding box center [172, 125] width 288 height 36
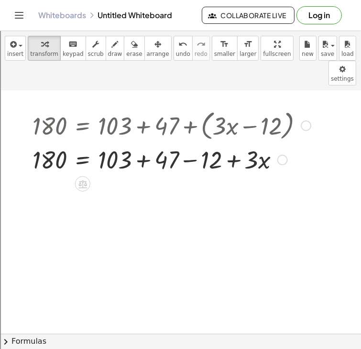
click at [186, 143] on div at bounding box center [172, 159] width 288 height 32
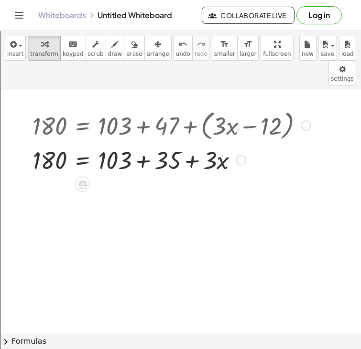
click at [148, 143] on div at bounding box center [172, 159] width 288 height 32
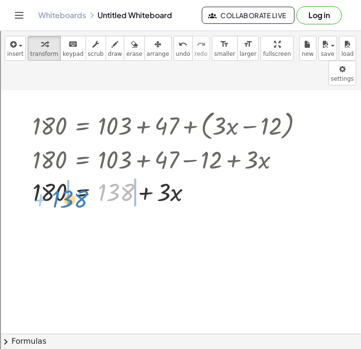
drag, startPoint x: 117, startPoint y: 166, endPoint x: 66, endPoint y: 169, distance: 50.2
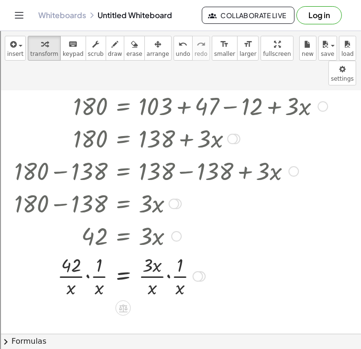
scroll to position [3023, 0]
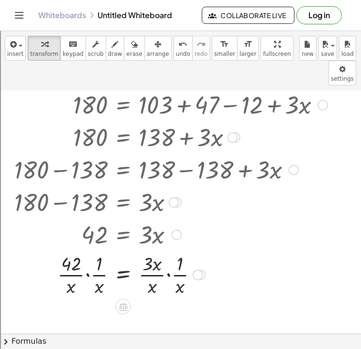
click at [171, 198] on div at bounding box center [174, 203] width 11 height 11
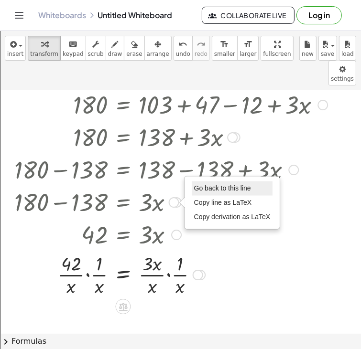
click at [231, 184] on span "Go back to this line" at bounding box center [222, 188] width 57 height 8
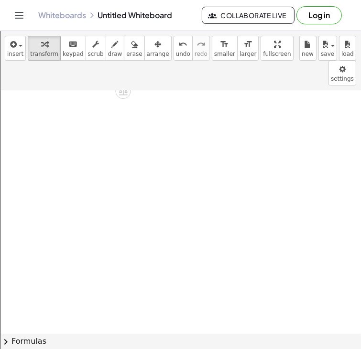
scroll to position [3280, 0]
click at [16, 52] on span "insert" at bounding box center [15, 54] width 16 height 7
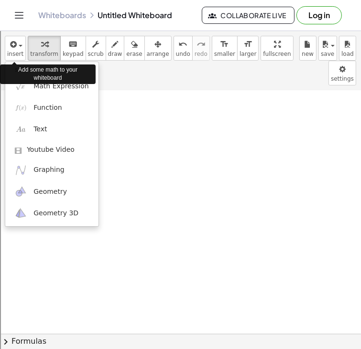
click at [32, 85] on div "Add some math to your whiteboard" at bounding box center [48, 74] width 96 height 24
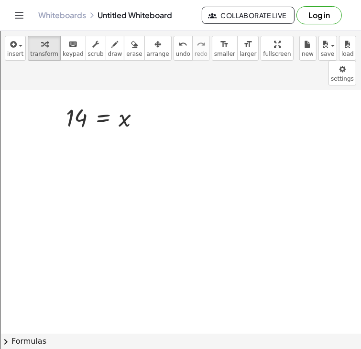
scroll to position [3226, 21]
click at [20, 54] on span "insert" at bounding box center [15, 54] width 16 height 7
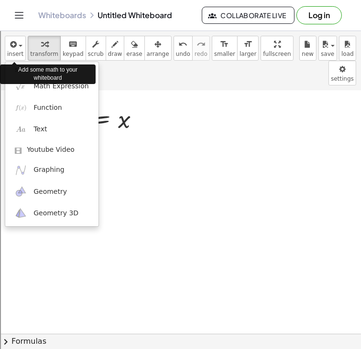
click at [31, 84] on div "Add some math to your whiteboard" at bounding box center [48, 74] width 96 height 24
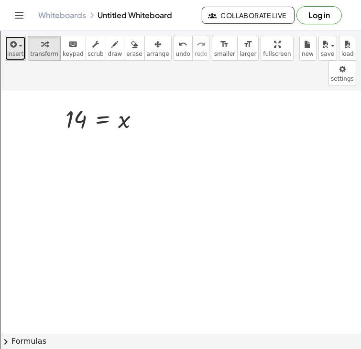
click at [6, 47] on button "insert" at bounding box center [15, 48] width 21 height 25
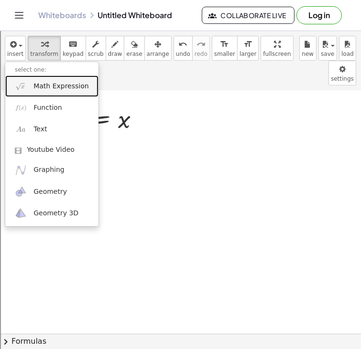
click at [58, 90] on span "Math Expression" at bounding box center [60, 87] width 55 height 10
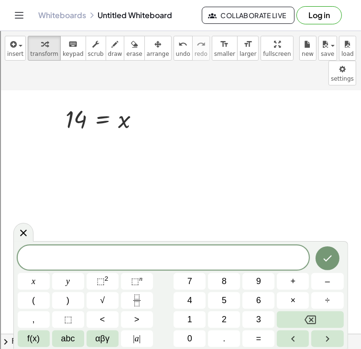
click at [67, 256] on span at bounding box center [163, 258] width 291 height 14
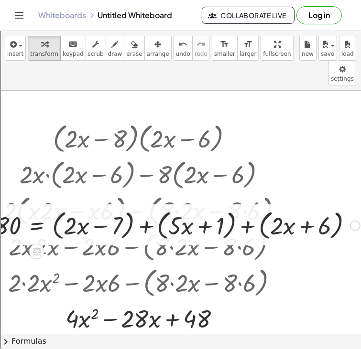
scroll to position [0, 11]
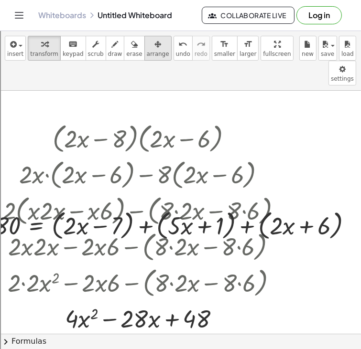
click at [154, 48] on icon "button" at bounding box center [157, 44] width 7 height 11
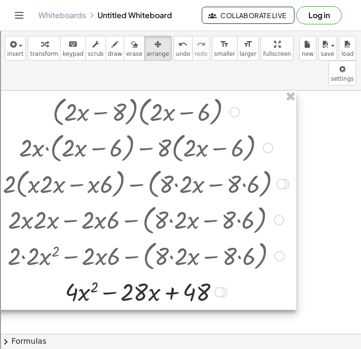
drag, startPoint x: 289, startPoint y: 184, endPoint x: 256, endPoint y: 348, distance: 167.0
click at [256, 348] on div "insert select one: Math Expression Function Text Youtube Video Graphing Geometr…" at bounding box center [180, 190] width 361 height 318
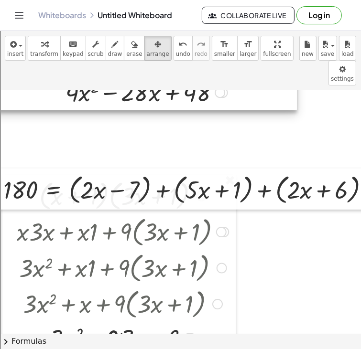
scroll to position [201, 11]
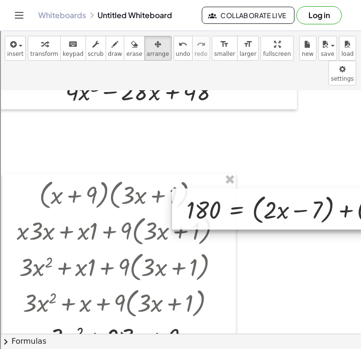
drag, startPoint x: 272, startPoint y: 179, endPoint x: 455, endPoint y: 199, distance: 184.0
click at [360, 199] on html "Graspable Math Activities Get Started Activity Bank Assigned Work Classes White…" at bounding box center [180, 249] width 361 height 498
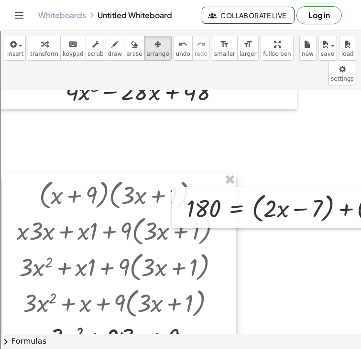
drag, startPoint x: 256, startPoint y: 249, endPoint x: 67, endPoint y: 252, distance: 189.2
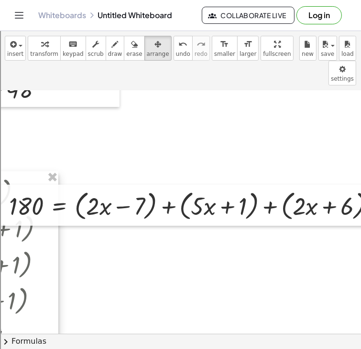
scroll to position [203, 219]
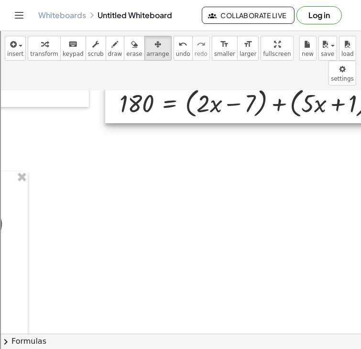
drag, startPoint x: 248, startPoint y: 195, endPoint x: 388, endPoint y: 91, distance: 174.5
click at [360, 91] on html "Graspable Math Activities Get Started Activity Bank Assigned Work Classes White…" at bounding box center [180, 249] width 361 height 498
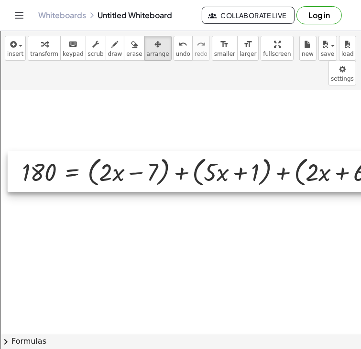
scroll to position [135, 317]
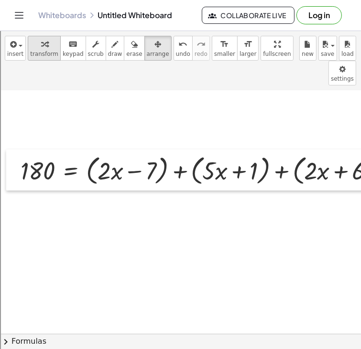
click at [38, 51] on span "transform" at bounding box center [44, 54] width 28 height 7
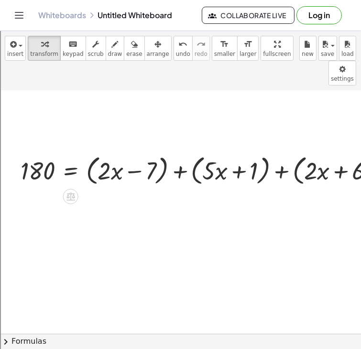
click at [176, 152] on div at bounding box center [207, 170] width 383 height 36
click at [176, 152] on div at bounding box center [195, 170] width 359 height 36
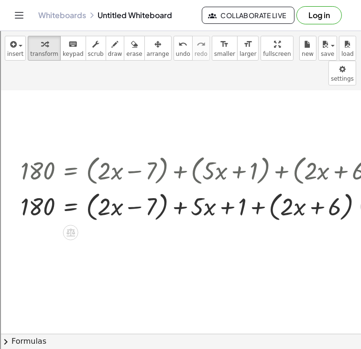
click at [182, 188] on div at bounding box center [207, 206] width 383 height 36
click at [273, 188] on div at bounding box center [207, 206] width 383 height 36
click at [169, 188] on div at bounding box center [207, 206] width 383 height 36
click at [164, 188] on div at bounding box center [207, 206] width 383 height 36
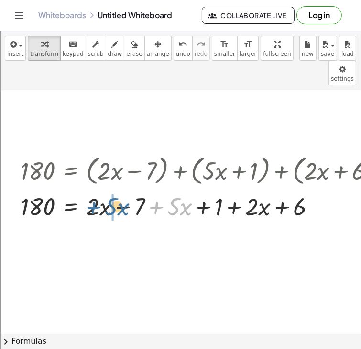
drag, startPoint x: 154, startPoint y: 186, endPoint x: 89, endPoint y: 187, distance: 64.5
click at [89, 190] on div at bounding box center [207, 206] width 383 height 32
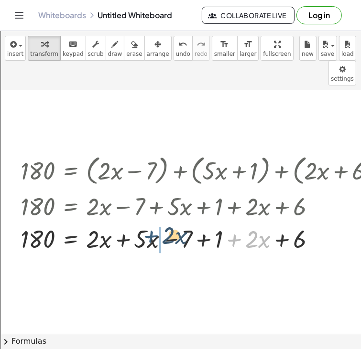
drag, startPoint x: 233, startPoint y: 216, endPoint x: 148, endPoint y: 214, distance: 85.1
click at [148, 222] on div at bounding box center [207, 238] width 383 height 32
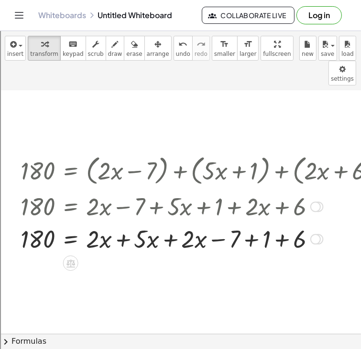
click at [248, 227] on div at bounding box center [207, 238] width 383 height 32
click at [71, 171] on div "180 = + ( + · 2 · x − 7 ) + ( + · 5 · x + 1 ) + ( + · 2 · x + 6 ) 180 = + ( + ·…" at bounding box center [71, 171] width 0 height 0
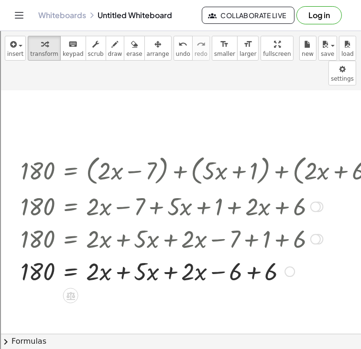
click at [250, 255] on div at bounding box center [207, 271] width 383 height 32
click at [170, 255] on div at bounding box center [207, 271] width 383 height 32
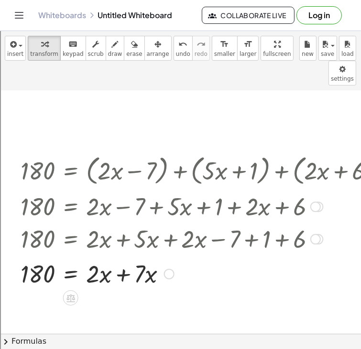
click at [119, 257] on div at bounding box center [207, 273] width 383 height 32
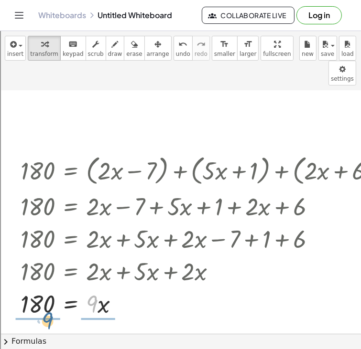
drag, startPoint x: 94, startPoint y: 281, endPoint x: 47, endPoint y: 299, distance: 50.8
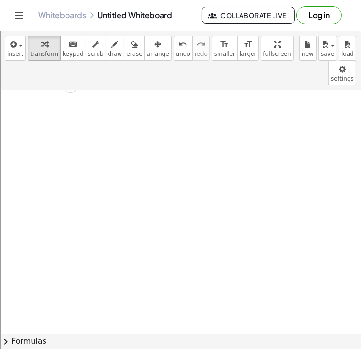
scroll to position [427, 317]
click at [16, 53] on span "insert" at bounding box center [15, 54] width 16 height 7
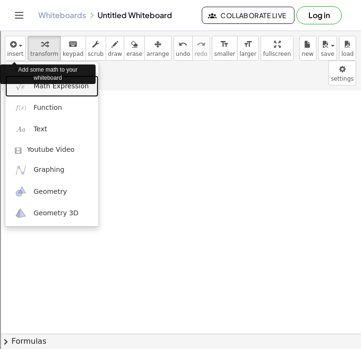
click at [25, 92] on img at bounding box center [21, 86] width 12 height 12
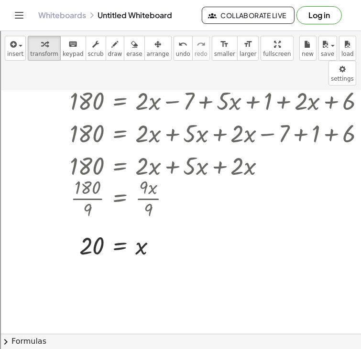
scroll to position [237, 267]
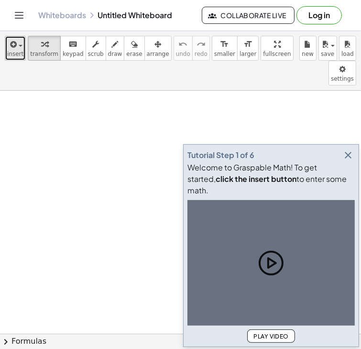
click at [18, 54] on span "insert" at bounding box center [15, 54] width 16 height 7
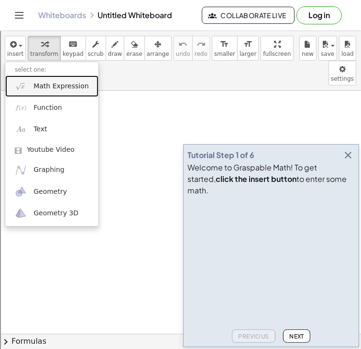
click at [28, 86] on link "Math Expression" at bounding box center [51, 85] width 93 height 21
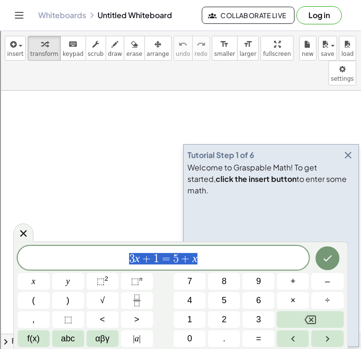
drag, startPoint x: 204, startPoint y: 258, endPoint x: 110, endPoint y: 247, distance: 94.2
click at [110, 247] on div "******** 3 x + 1 = 5 + x" at bounding box center [163, 258] width 291 height 24
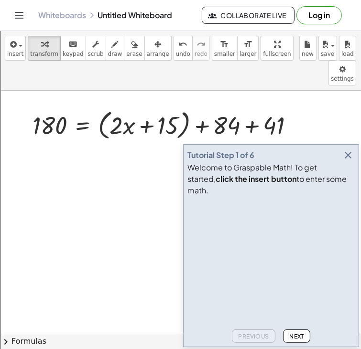
click at [350, 161] on icon "button" at bounding box center [347, 155] width 11 height 11
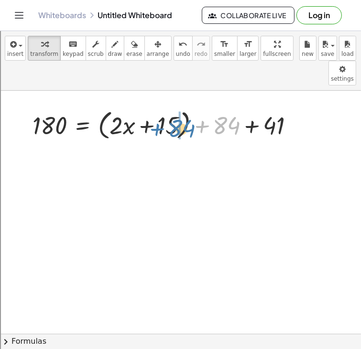
drag, startPoint x: 206, startPoint y: 103, endPoint x: 160, endPoint y: 106, distance: 45.5
click at [160, 107] on div at bounding box center [167, 125] width 278 height 36
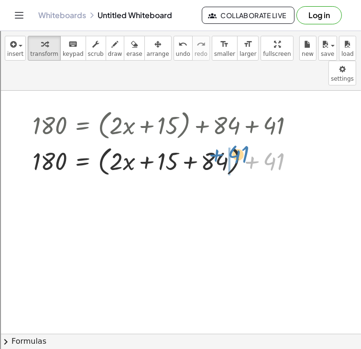
drag, startPoint x: 250, startPoint y: 140, endPoint x: 214, endPoint y: 134, distance: 35.8
click at [214, 143] on div at bounding box center [167, 161] width 278 height 36
click at [196, 143] on div at bounding box center [167, 161] width 278 height 36
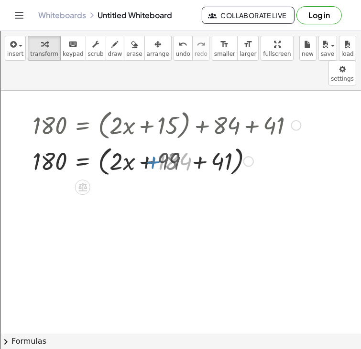
click at [190, 143] on div at bounding box center [167, 161] width 278 height 36
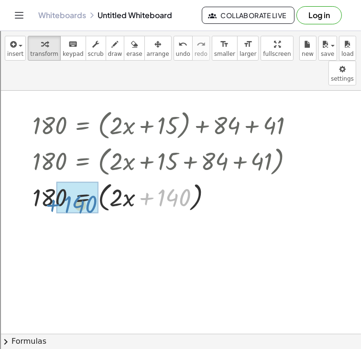
drag, startPoint x: 146, startPoint y: 171, endPoint x: 50, endPoint y: 177, distance: 96.7
click at [50, 179] on div at bounding box center [167, 197] width 278 height 36
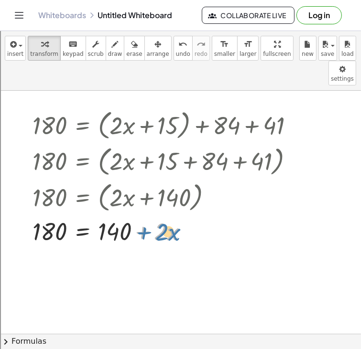
drag, startPoint x: 136, startPoint y: 212, endPoint x: 144, endPoint y: 215, distance: 8.6
click at [144, 215] on div at bounding box center [167, 231] width 278 height 32
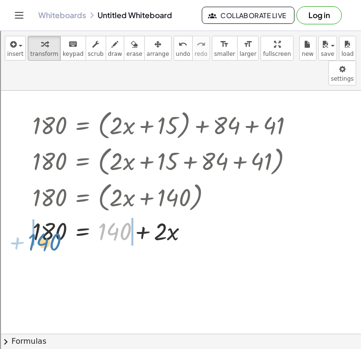
drag, startPoint x: 115, startPoint y: 209, endPoint x: 44, endPoint y: 219, distance: 71.4
click at [44, 219] on div at bounding box center [167, 231] width 278 height 32
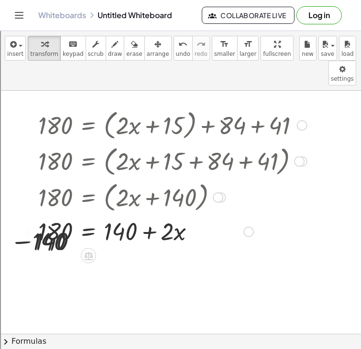
click at [44, 219] on div at bounding box center [134, 231] width 356 height 32
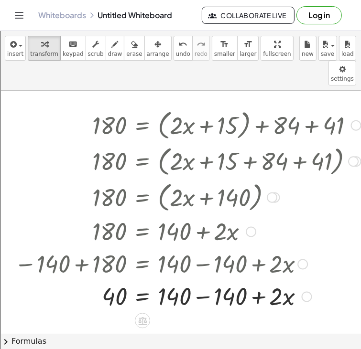
click at [201, 280] on div at bounding box center [188, 296] width 356 height 32
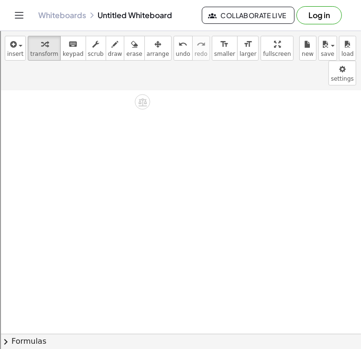
scroll to position [223, 0]
click at [11, 44] on icon "button" at bounding box center [12, 44] width 9 height 11
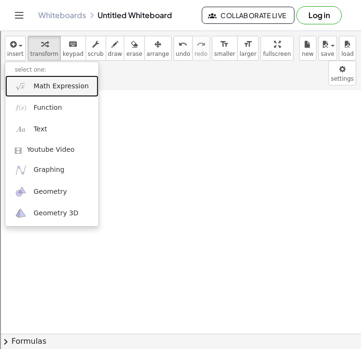
click at [45, 90] on span "Math Expression" at bounding box center [60, 87] width 55 height 10
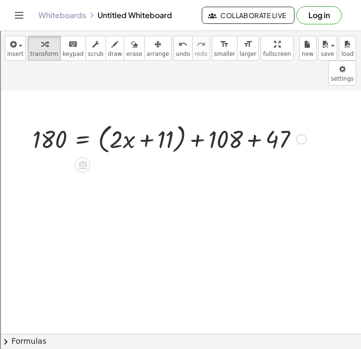
click at [180, 120] on div at bounding box center [169, 138] width 283 height 36
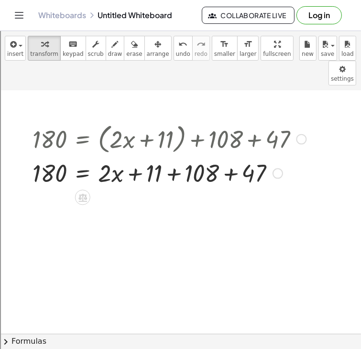
click at [174, 157] on div at bounding box center [169, 173] width 283 height 32
click at [83, 139] on div "180 = + ( + · 2 · x + 11 ) + 108 + 47 180 = + · 2 · x + 11 + 108 + 47 119 180 =…" at bounding box center [83, 139] width 0 height 0
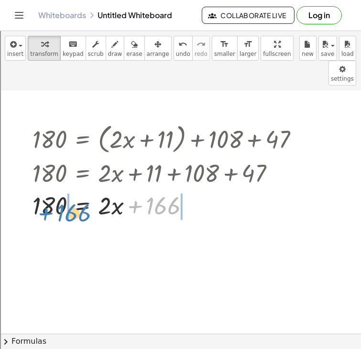
drag, startPoint x: 158, startPoint y: 185, endPoint x: 69, endPoint y: 192, distance: 89.1
click at [69, 192] on div at bounding box center [169, 205] width 283 height 32
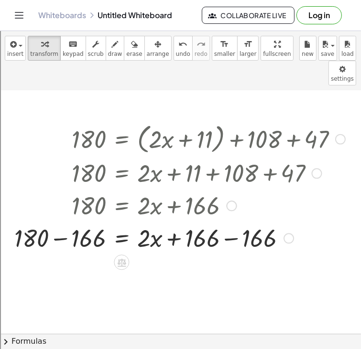
click at [232, 222] on div at bounding box center [180, 238] width 340 height 32
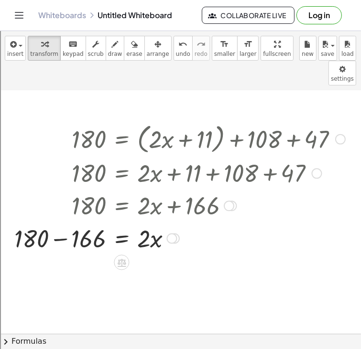
click at [65, 222] on div at bounding box center [180, 238] width 340 height 32
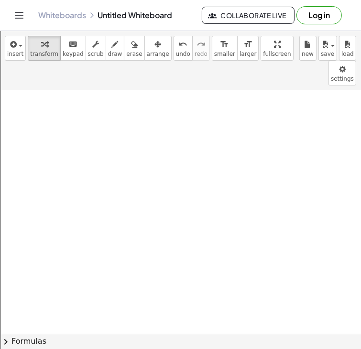
scroll to position [470, 3]
click at [13, 44] on icon "button" at bounding box center [12, 44] width 9 height 11
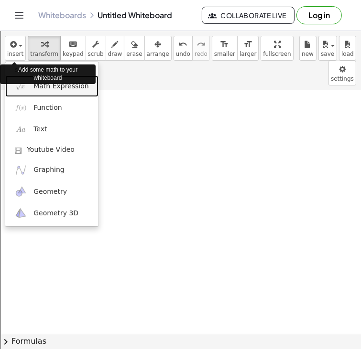
click at [28, 87] on link "Math Expression" at bounding box center [51, 85] width 93 height 21
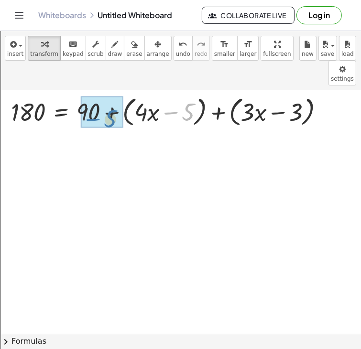
drag, startPoint x: 183, startPoint y: 89, endPoint x: 101, endPoint y: 93, distance: 82.2
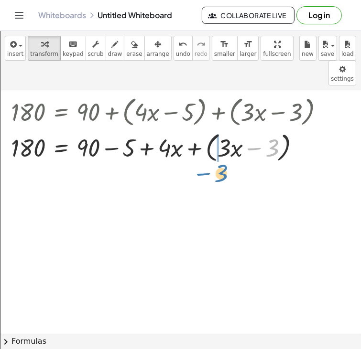
drag, startPoint x: 264, startPoint y: 126, endPoint x: 241, endPoint y: 153, distance: 35.6
click at [241, 153] on div "180 = + ( + · 2 · x + 15 ) + 84 + 41 180 = + ( + · 2 · x + 15 + 84 ) + 41 180 =…" at bounding box center [182, 22] width 370 height 804
click at [211, 140] on div at bounding box center [171, 147] width 330 height 36
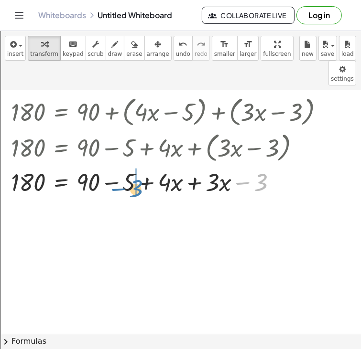
drag, startPoint x: 244, startPoint y: 156, endPoint x: 120, endPoint y: 162, distance: 123.9
click at [120, 165] on div at bounding box center [171, 181] width 330 height 32
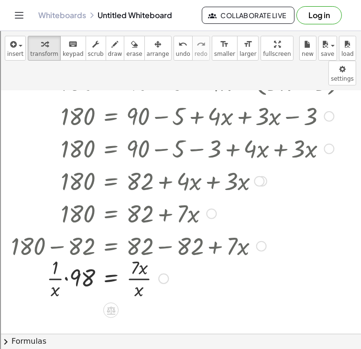
scroll to position [538, 3]
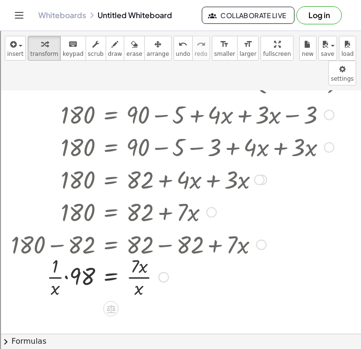
click at [259, 240] on div at bounding box center [261, 245] width 11 height 11
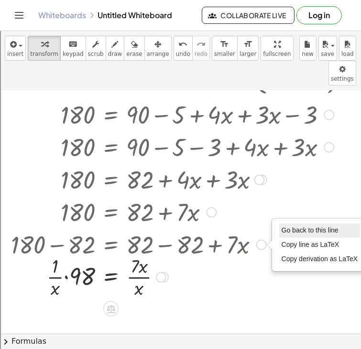
click at [301, 226] on span "Go back to this line" at bounding box center [309, 230] width 57 height 8
